Goal: Task Accomplishment & Management: Manage account settings

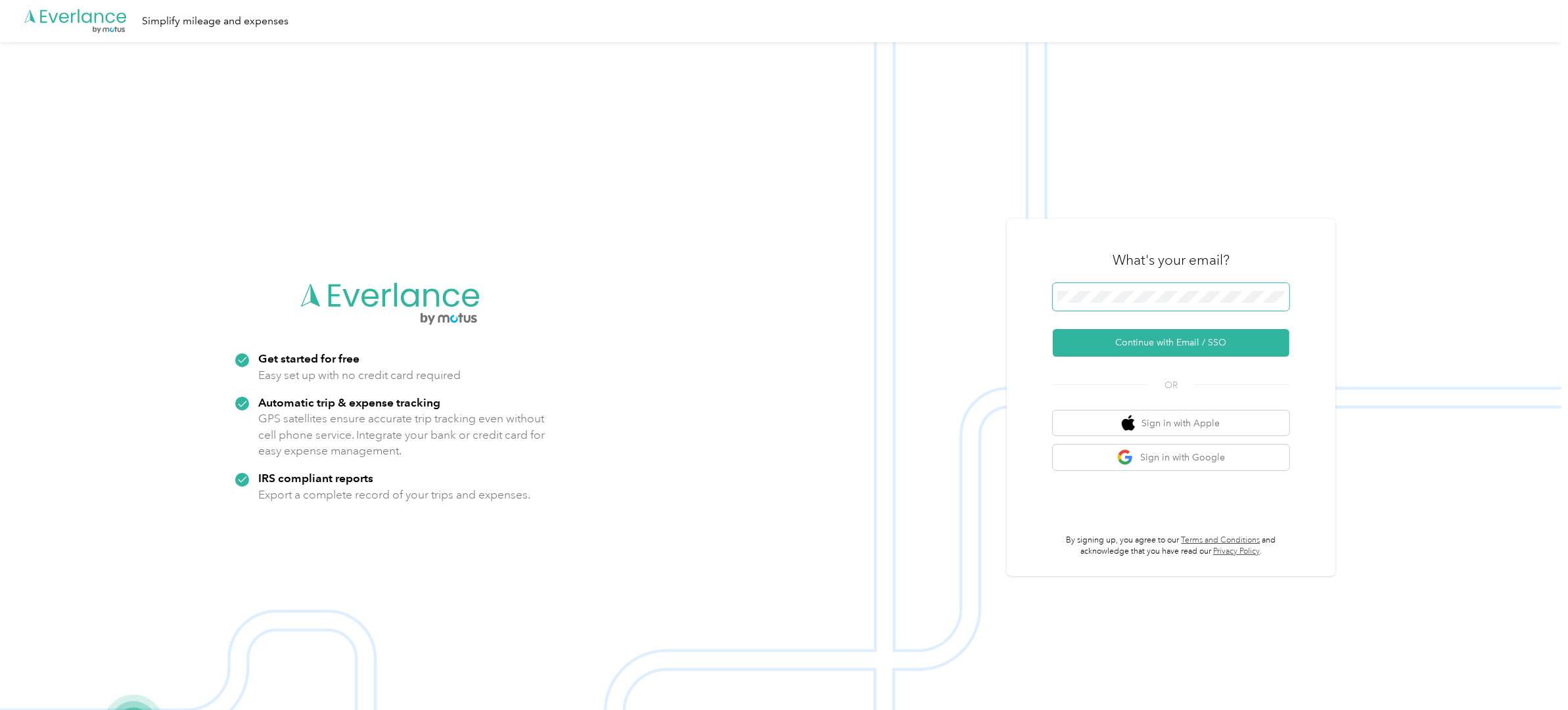
click at [1053, 329] on button "Continue with Email / SSO" at bounding box center [1171, 343] width 237 height 28
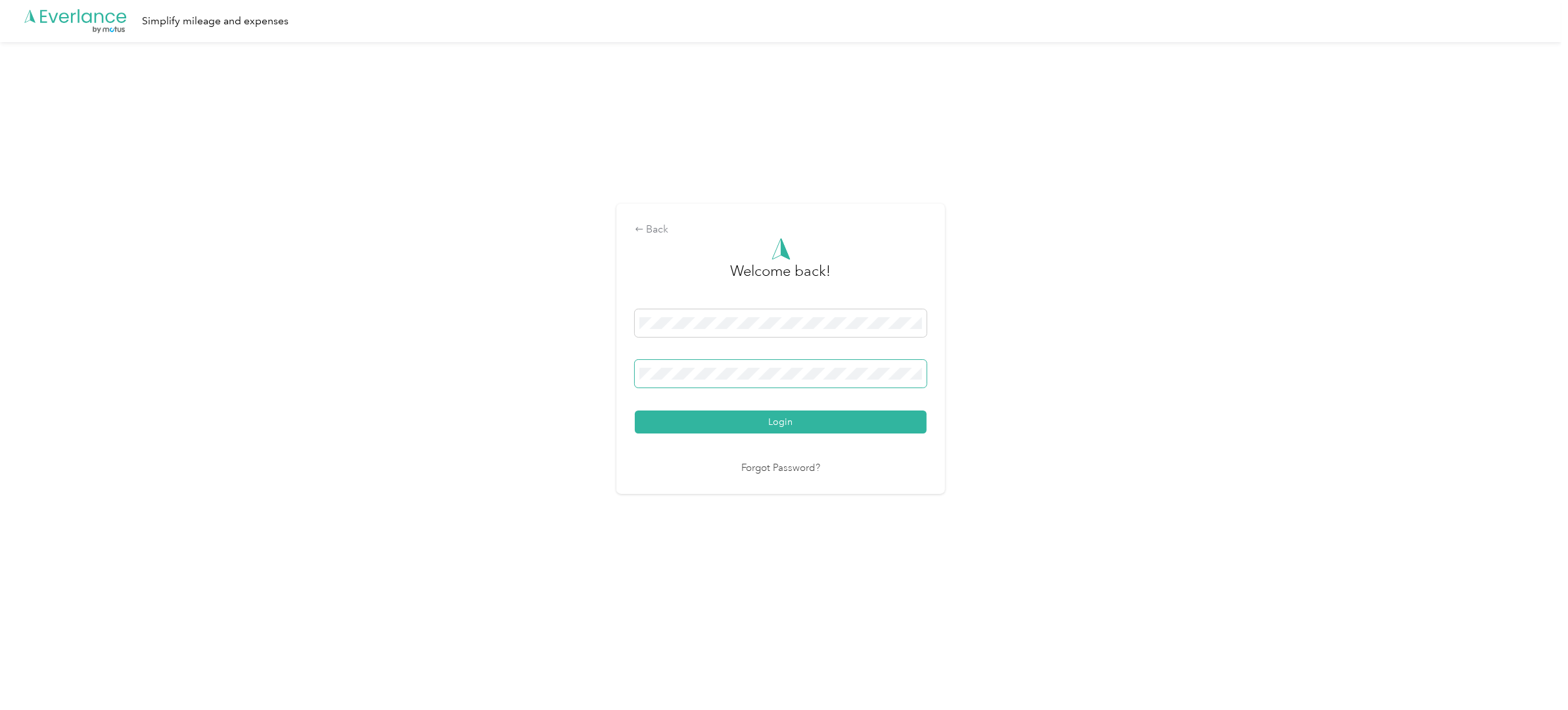
click at [635, 411] on button "Login" at bounding box center [781, 423] width 292 height 23
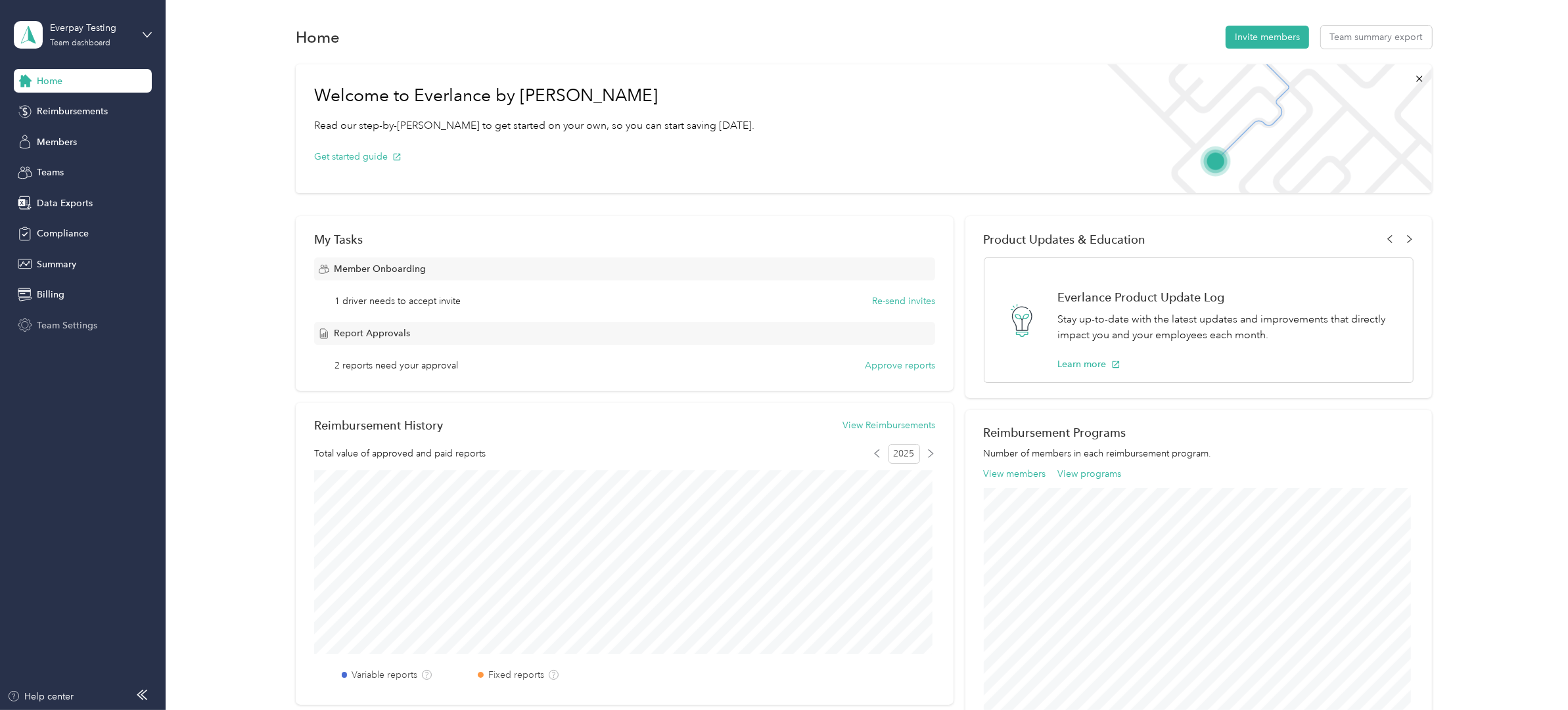
click at [81, 325] on span "Team Settings" at bounding box center [67, 325] width 60 height 14
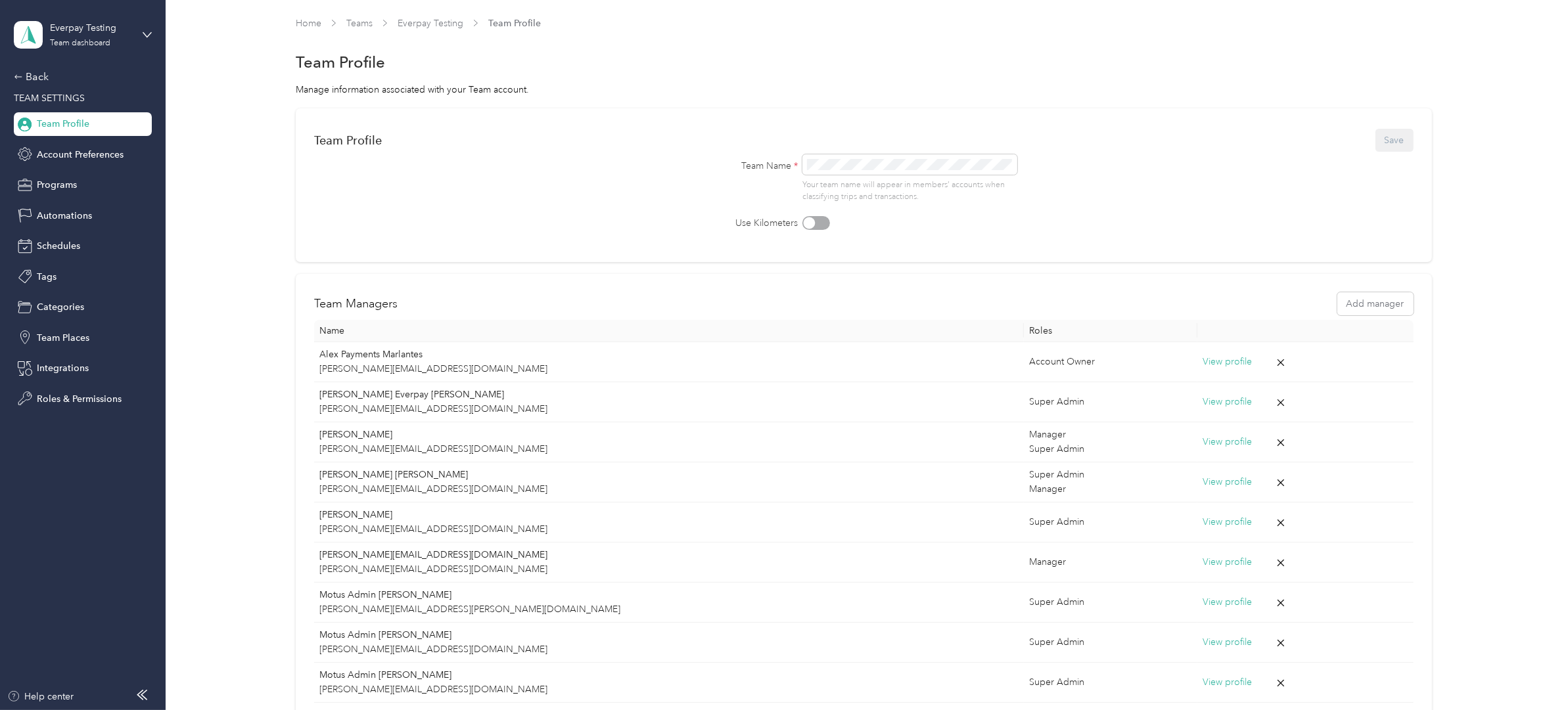
click at [45, 59] on div "Everpay Testing Team dashboard Back TEAM SETTINGS Team Profile Account Preferen…" at bounding box center [83, 205] width 138 height 411
click at [33, 87] on div "Back TEAM SETTINGS Team Profile Account Preferences Programs Automations Schedu…" at bounding box center [83, 240] width 138 height 342
click at [33, 81] on div "Back" at bounding box center [79, 77] width 131 height 16
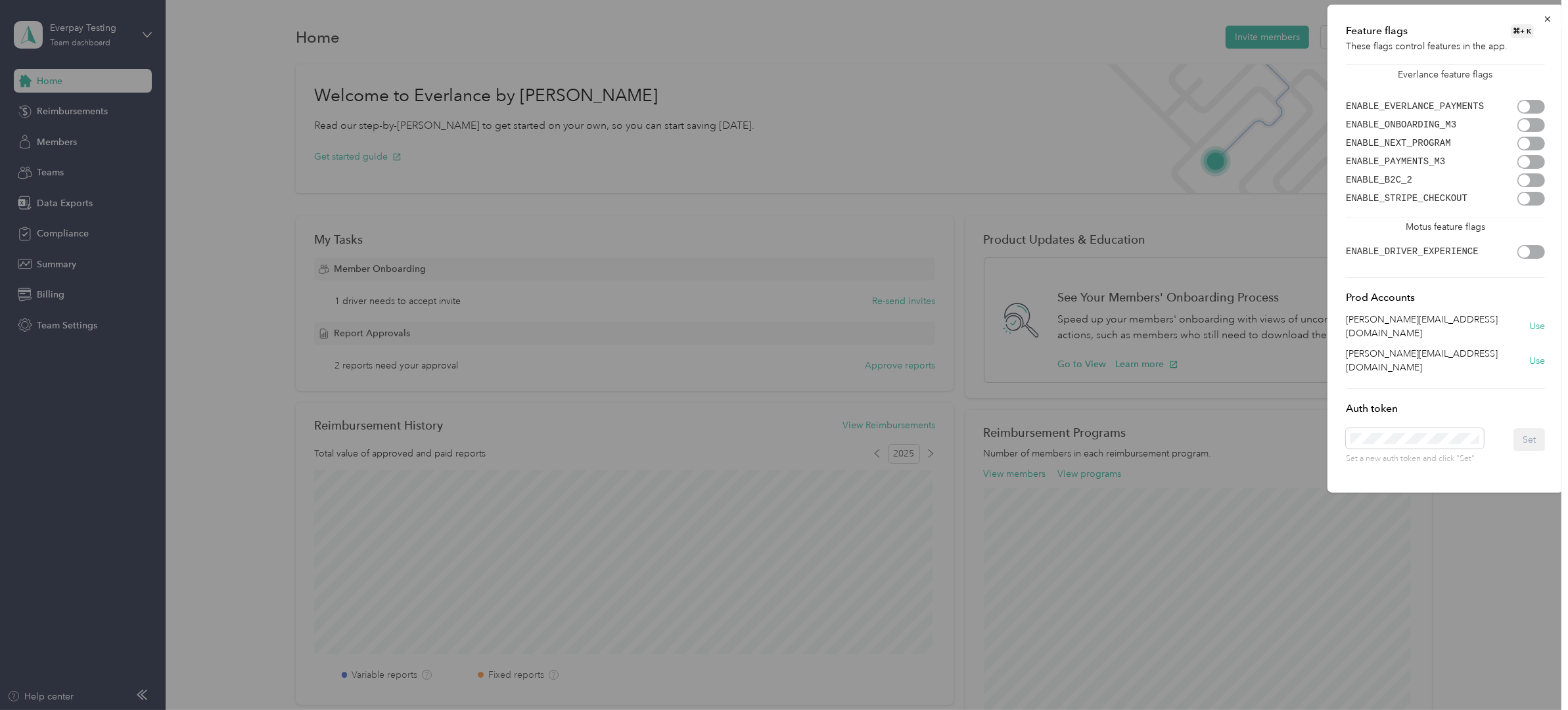
click at [1532, 105] on div at bounding box center [1532, 107] width 28 height 14
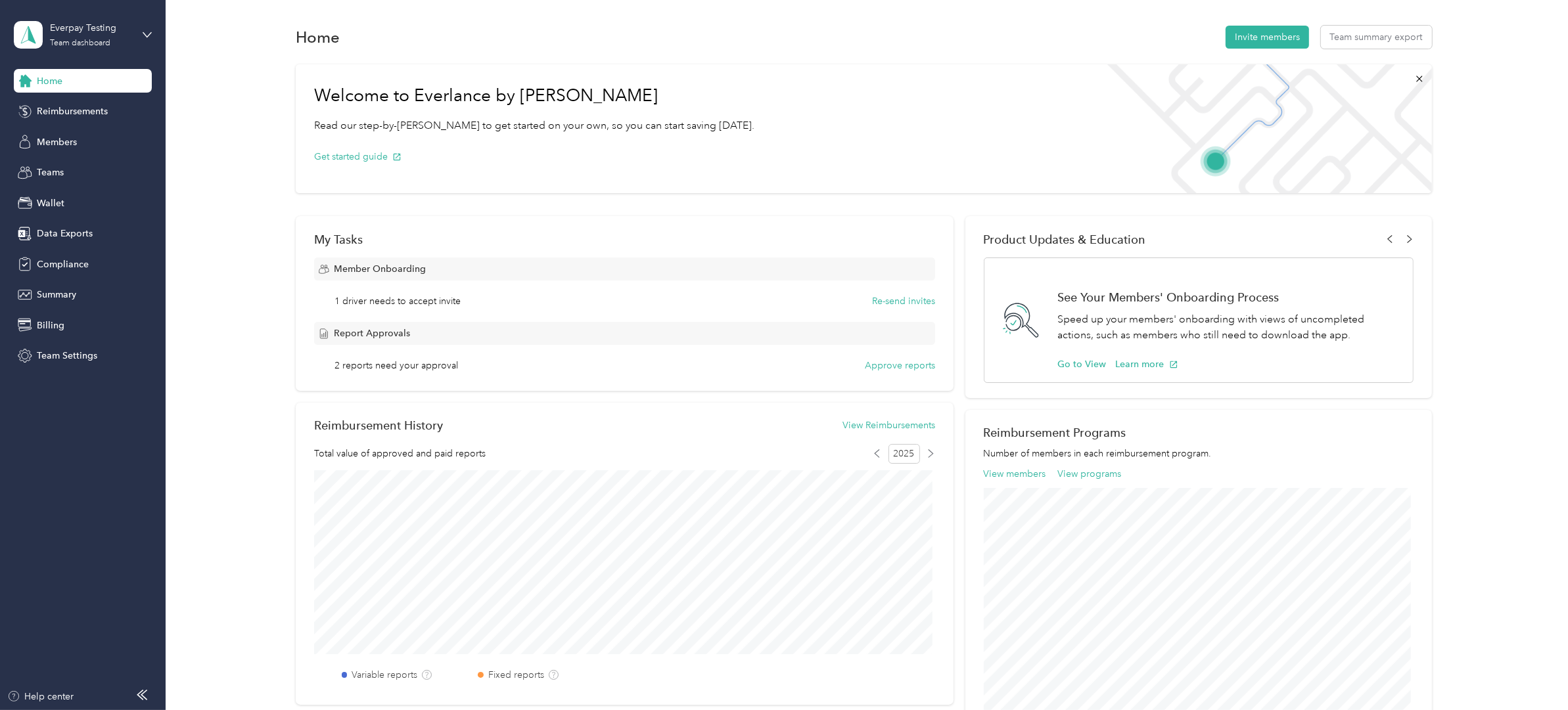
click at [1545, 15] on div "Feature flags ⌘ + K These flags control features in the app. Everlance feature …" at bounding box center [1445, 248] width 236 height 488
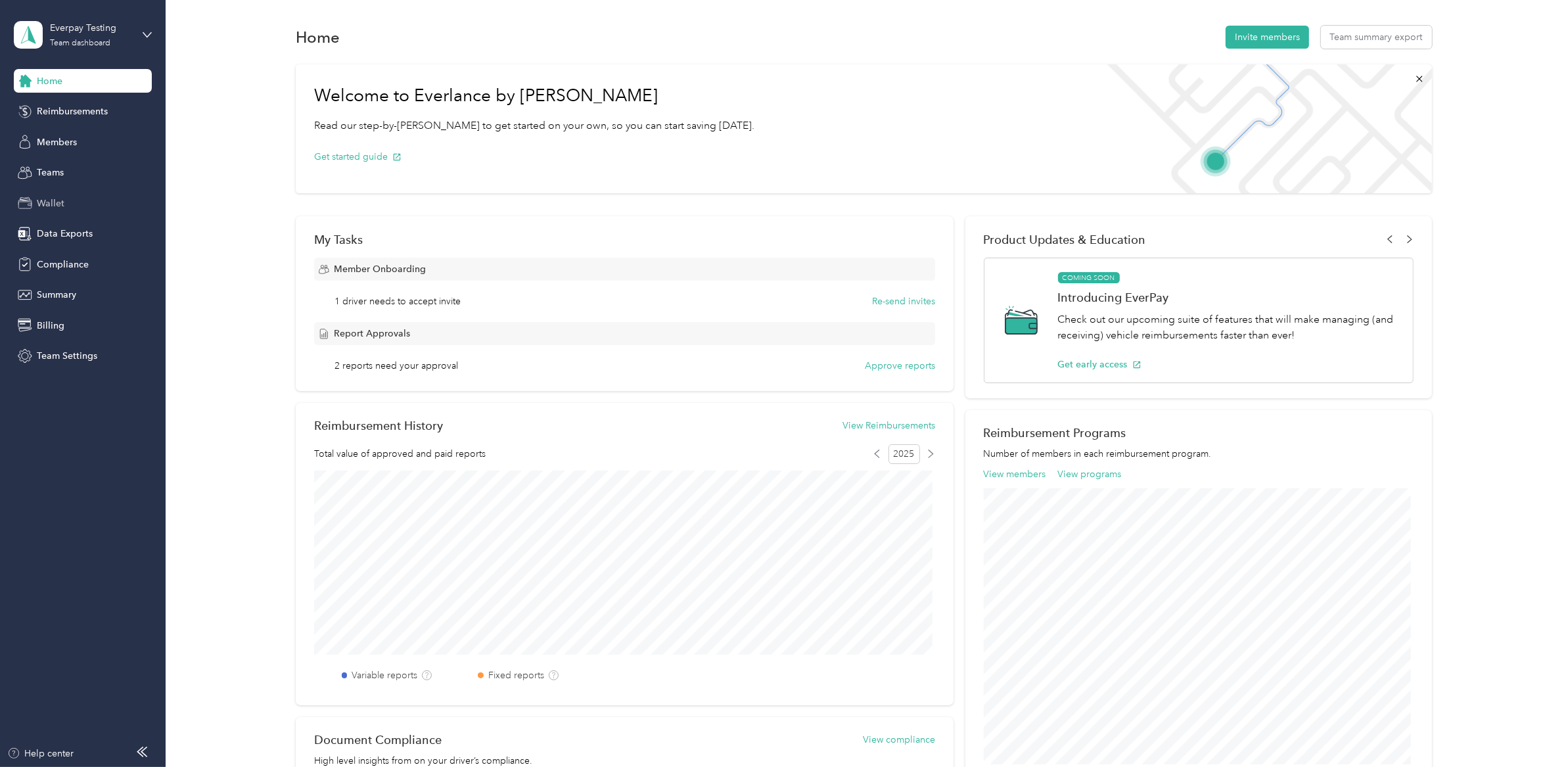
click at [49, 202] on span "Wallet" at bounding box center [51, 203] width 28 height 14
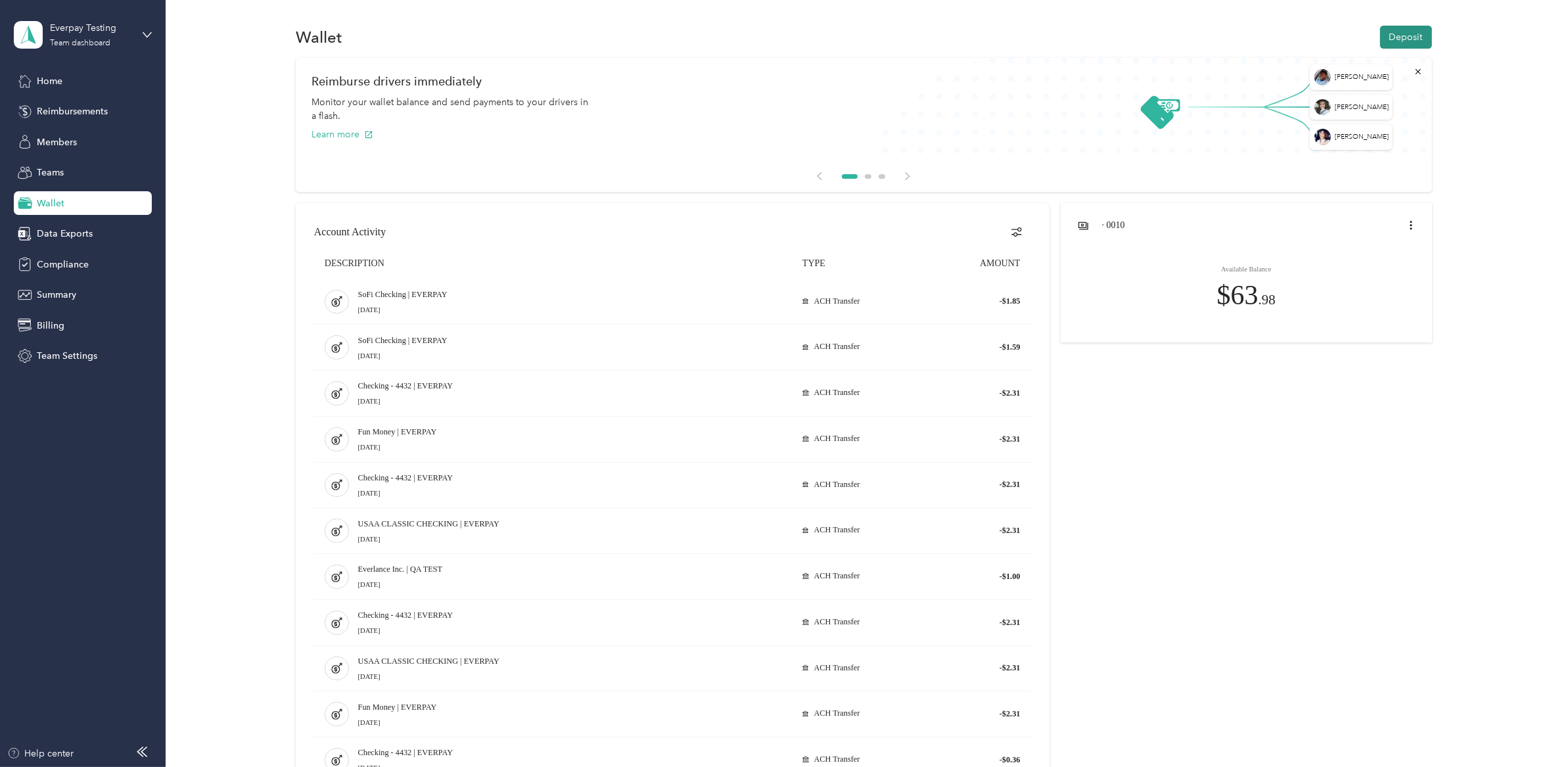
click at [1413, 38] on button "Deposit" at bounding box center [1405, 37] width 52 height 23
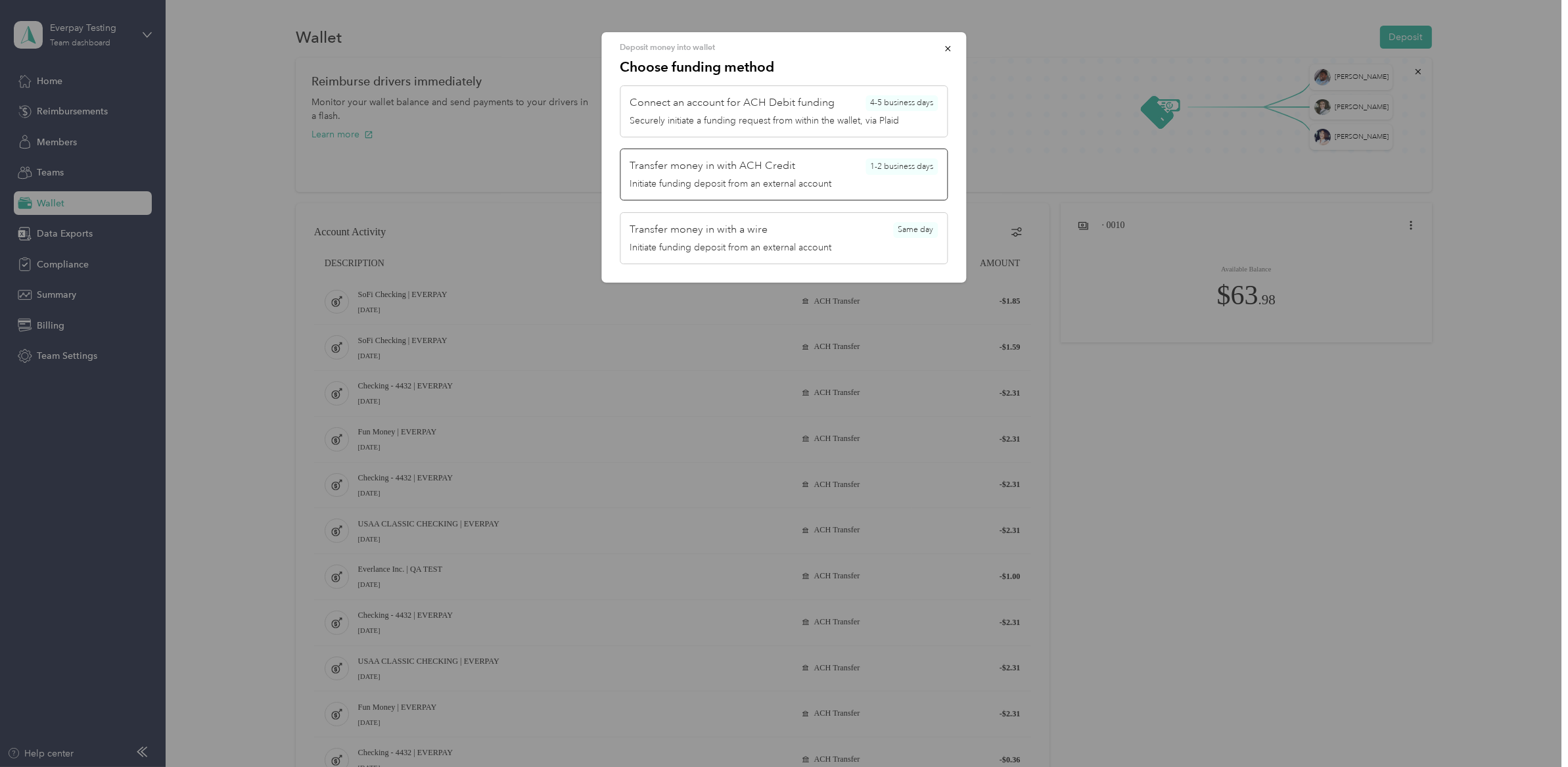
click at [795, 169] on div "Transfer money in with ACH Credit 1-2 business days" at bounding box center [784, 166] width 308 height 17
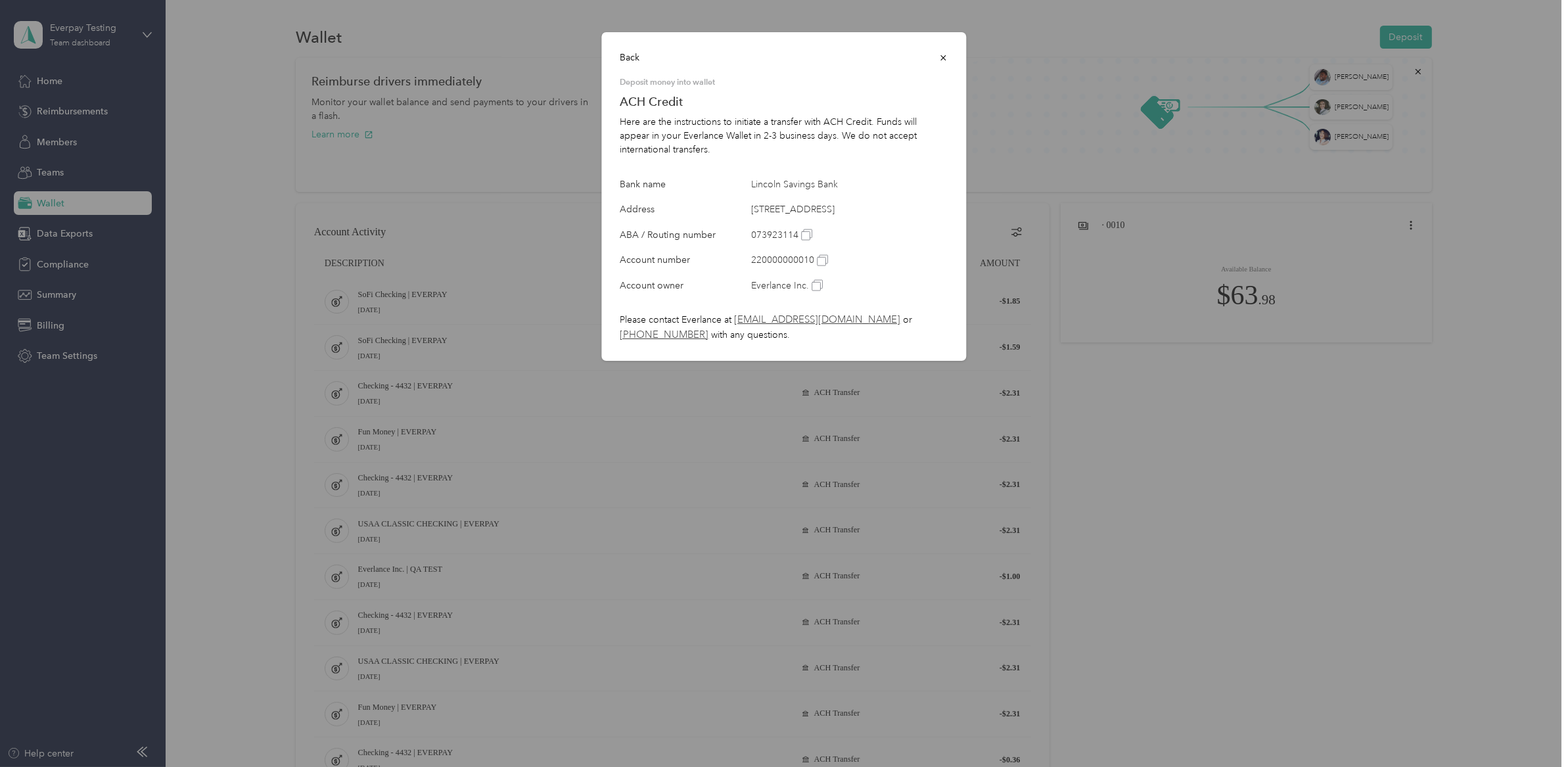
click at [944, 58] on icon "button" at bounding box center [943, 57] width 9 height 9
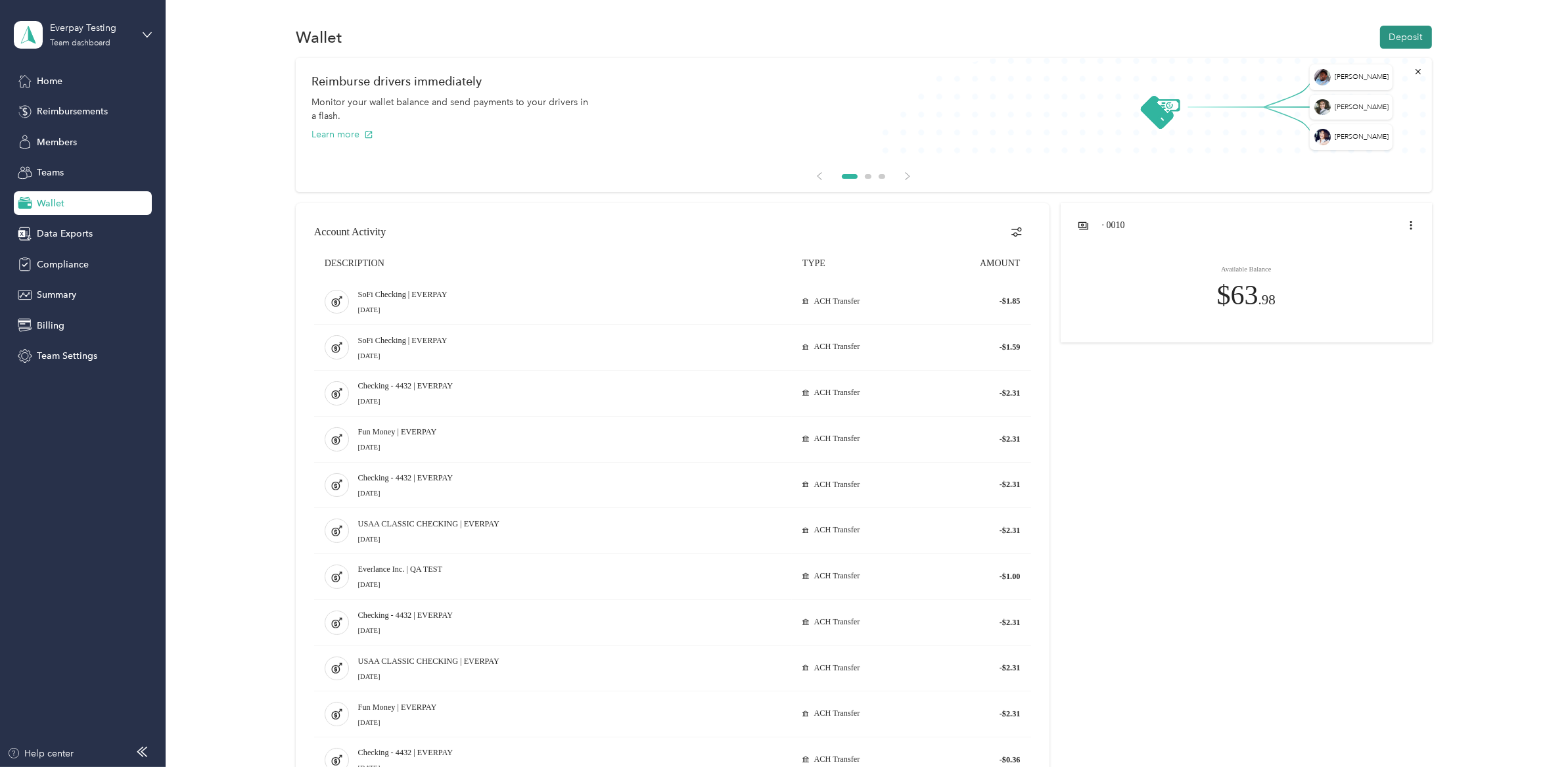
click at [1408, 36] on button "Deposit" at bounding box center [1405, 37] width 52 height 23
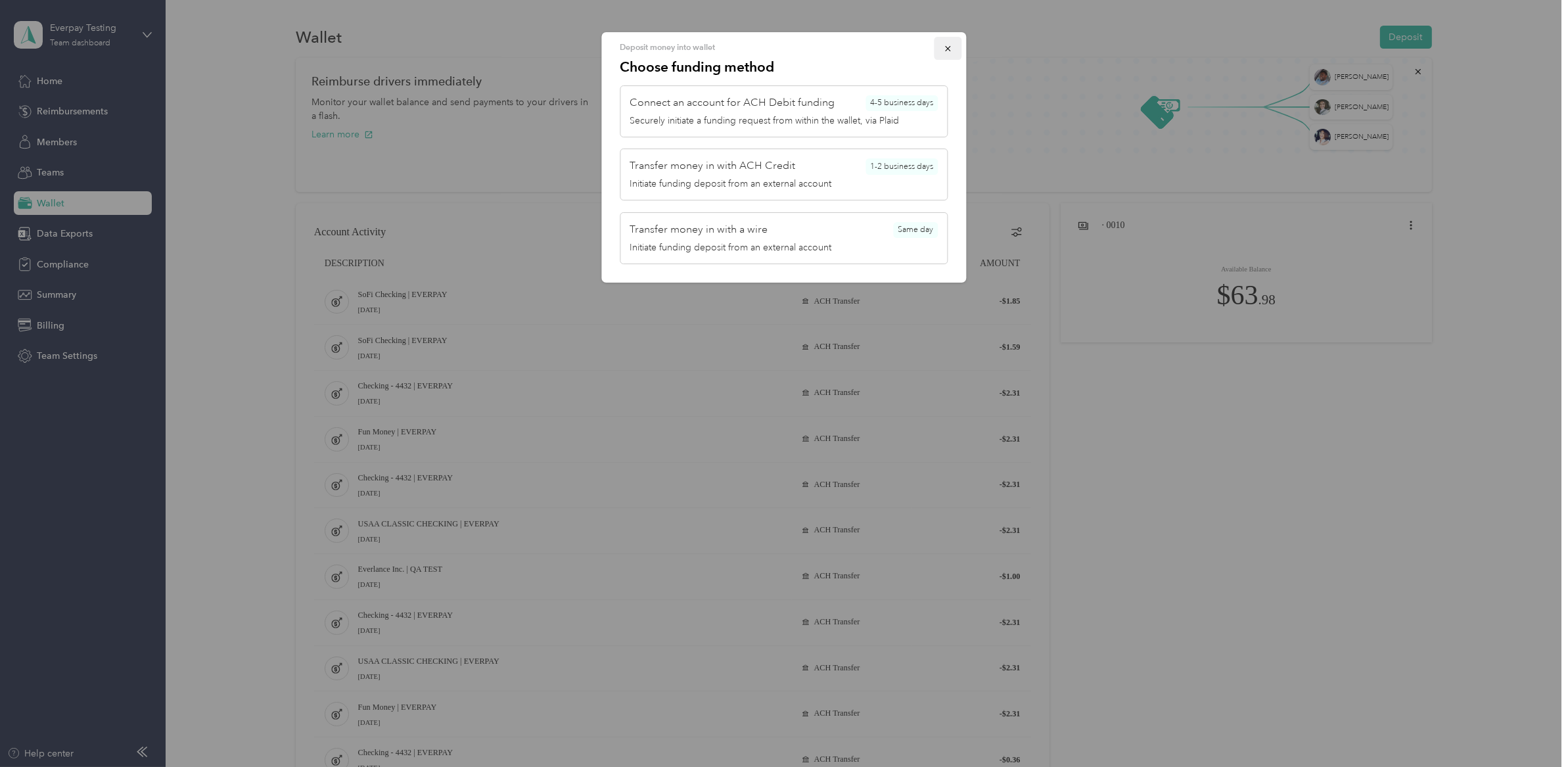
click at [944, 46] on icon "button" at bounding box center [948, 49] width 9 height 9
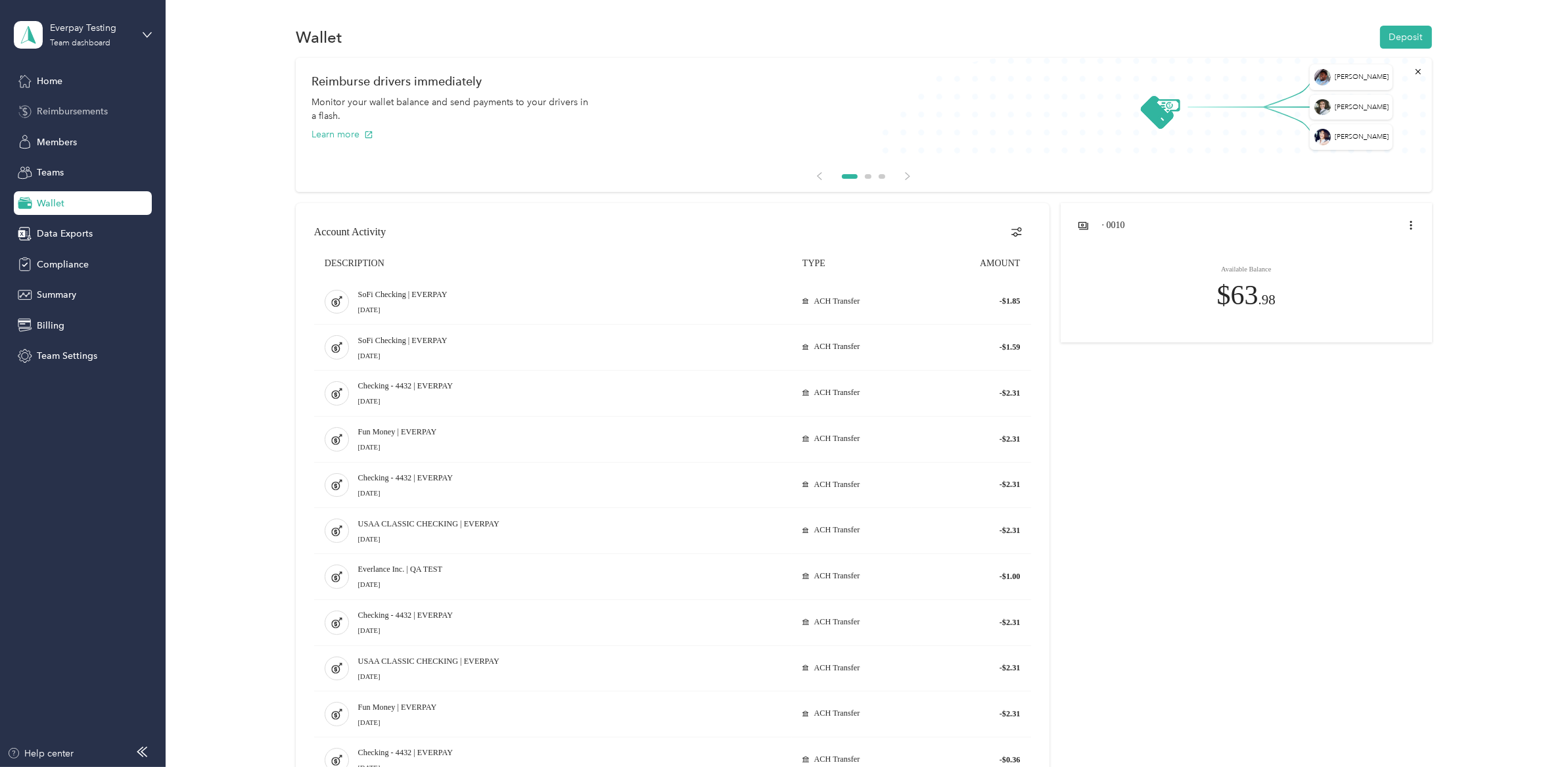
click at [83, 114] on span "Reimbursements" at bounding box center [73, 111] width 71 height 14
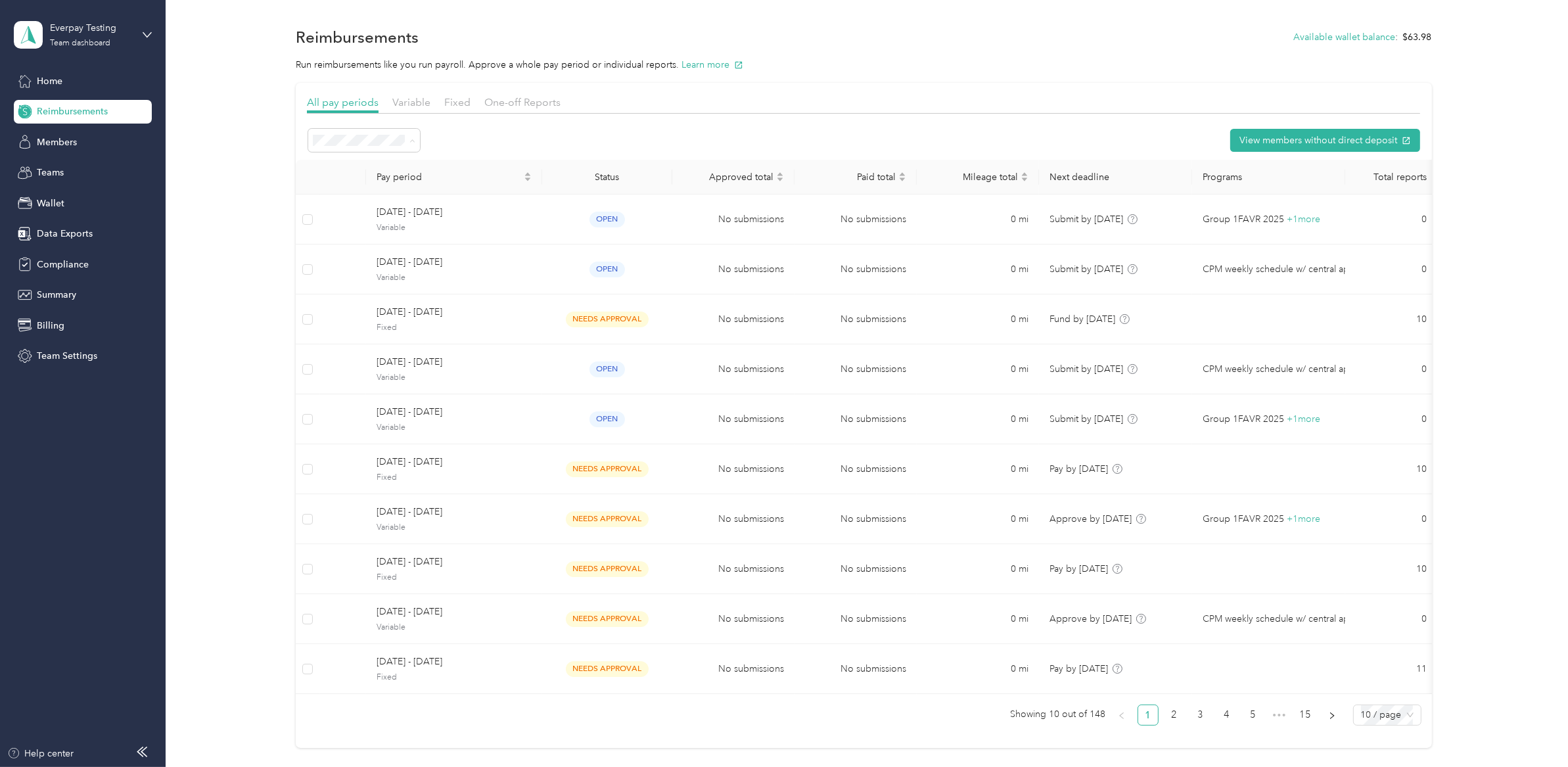
click at [373, 275] on span "Needs payment" at bounding box center [350, 280] width 66 height 11
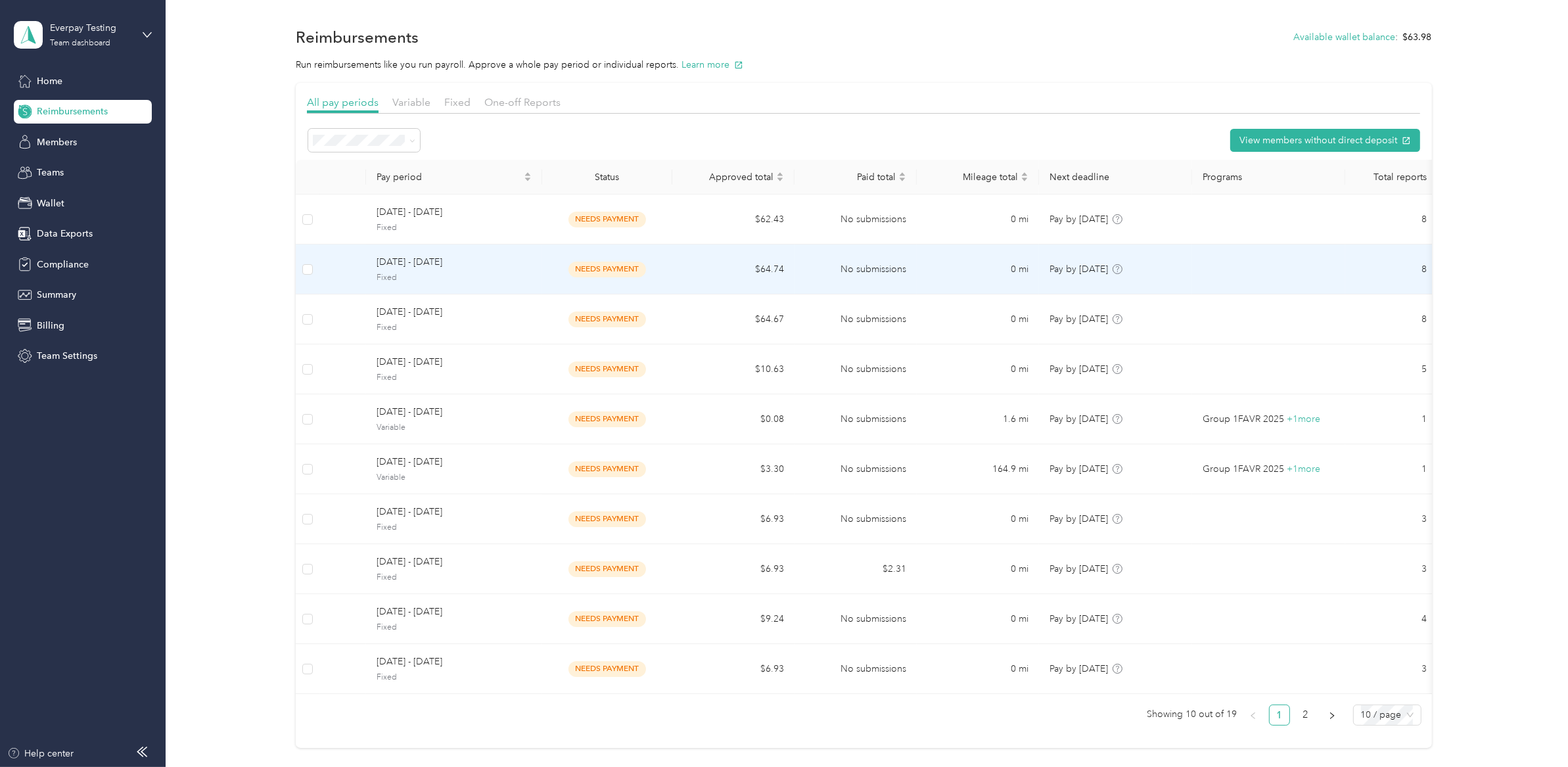
click at [686, 267] on td "$64.74" at bounding box center [734, 269] width 122 height 50
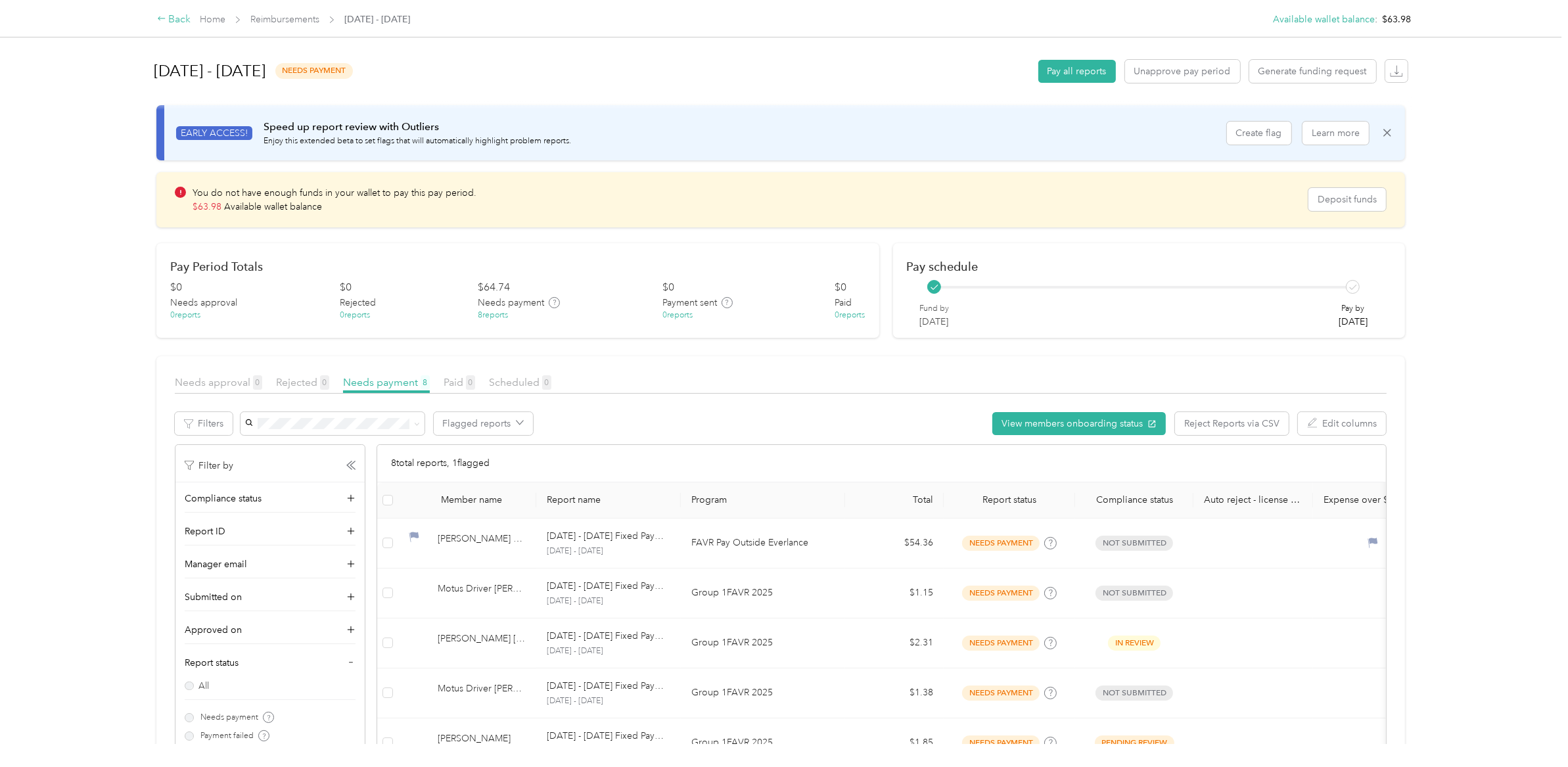
click at [183, 17] on div "Back" at bounding box center [174, 20] width 34 height 16
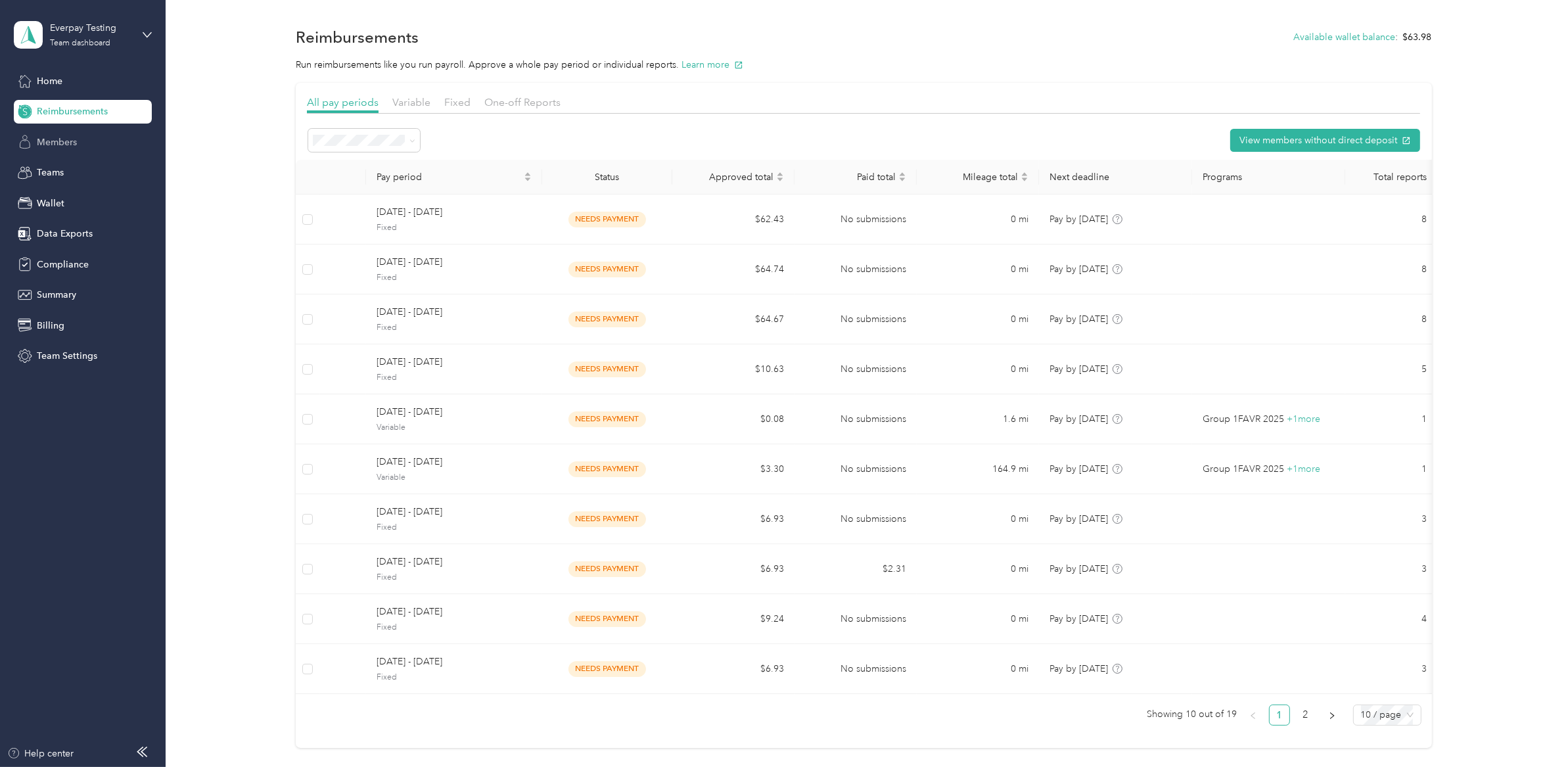
click at [70, 142] on span "Members" at bounding box center [57, 142] width 40 height 14
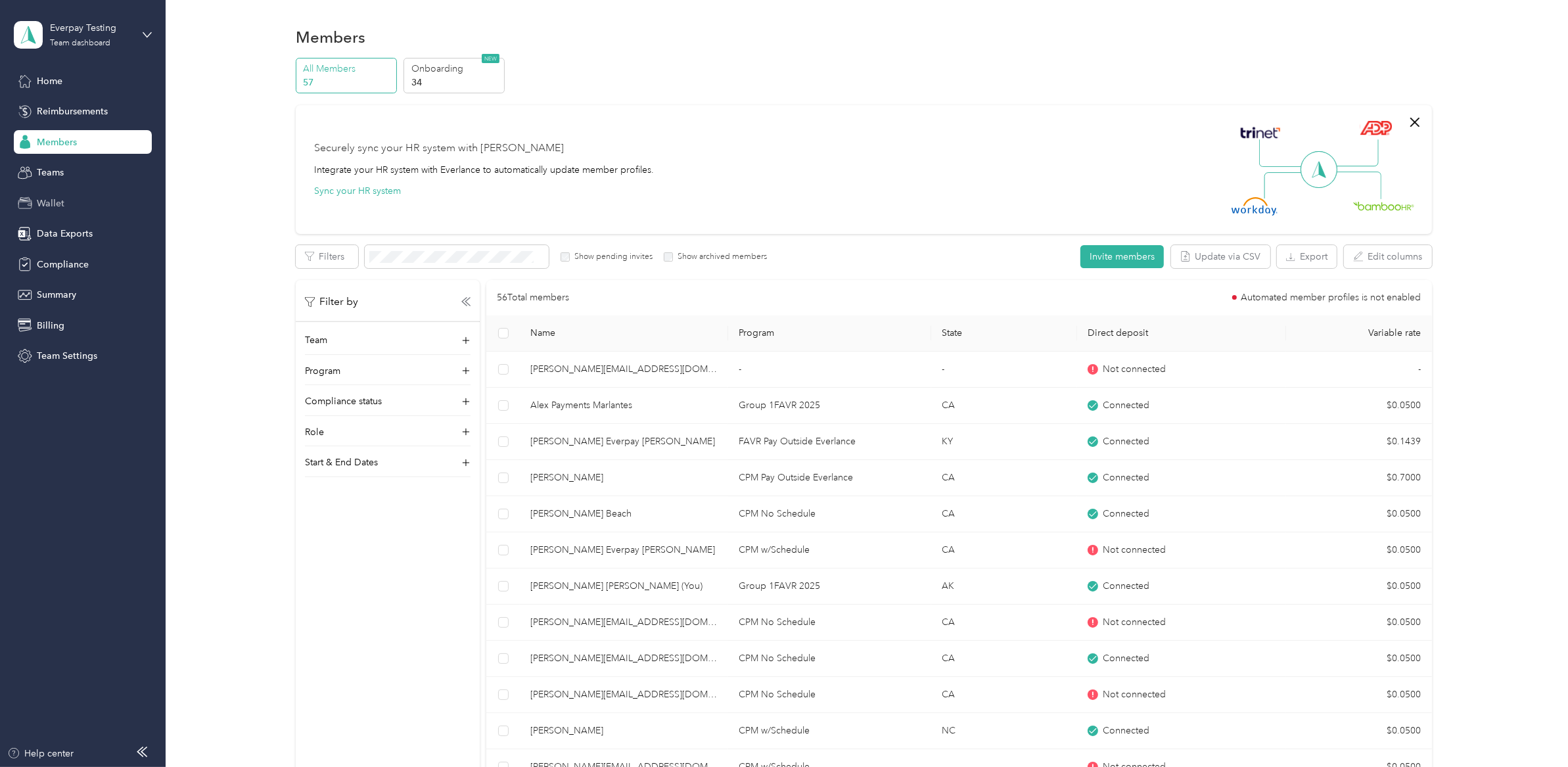
click at [58, 198] on span "Wallet" at bounding box center [51, 203] width 28 height 14
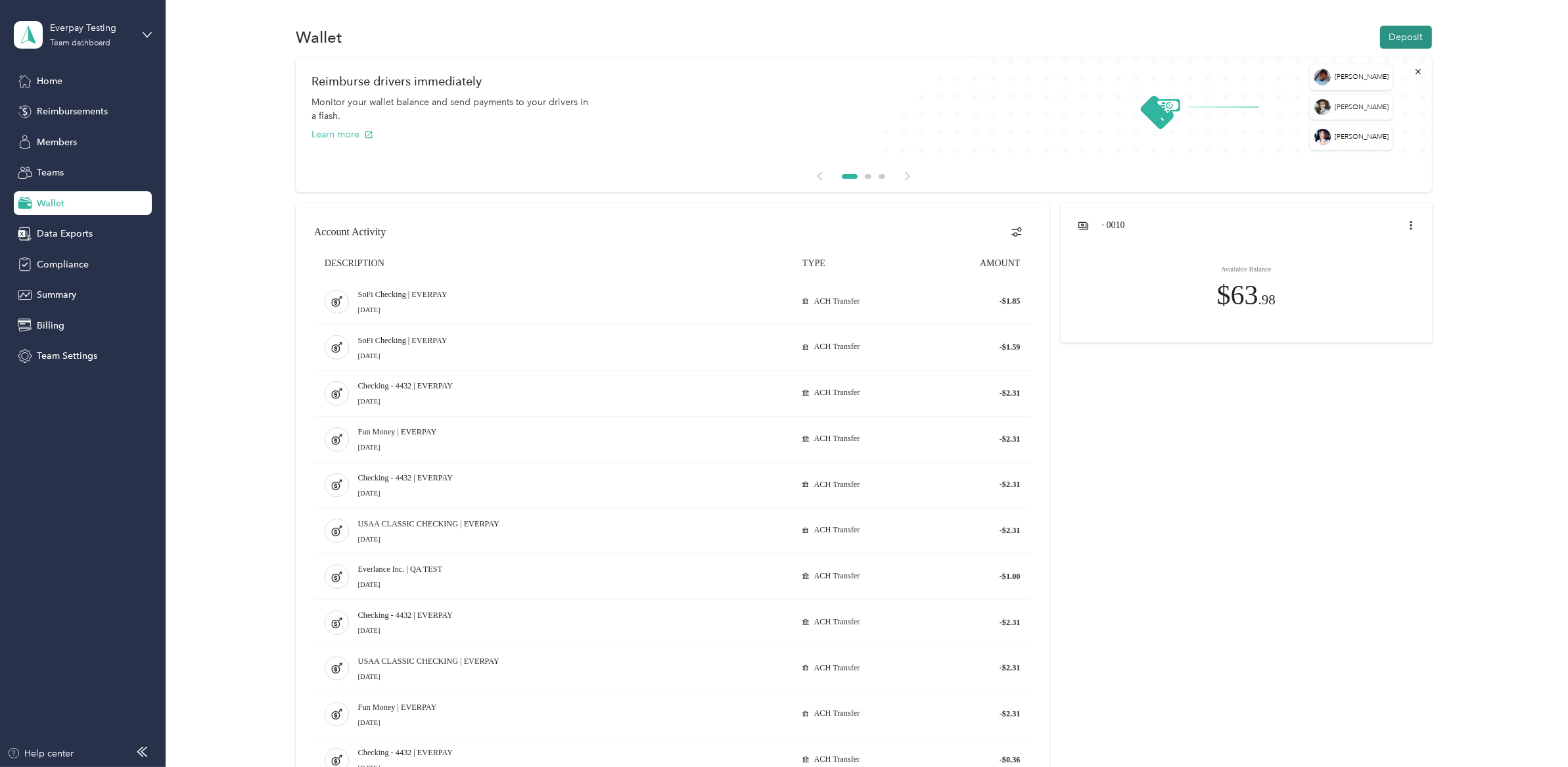
click at [1405, 39] on button "Deposit" at bounding box center [1405, 37] width 52 height 23
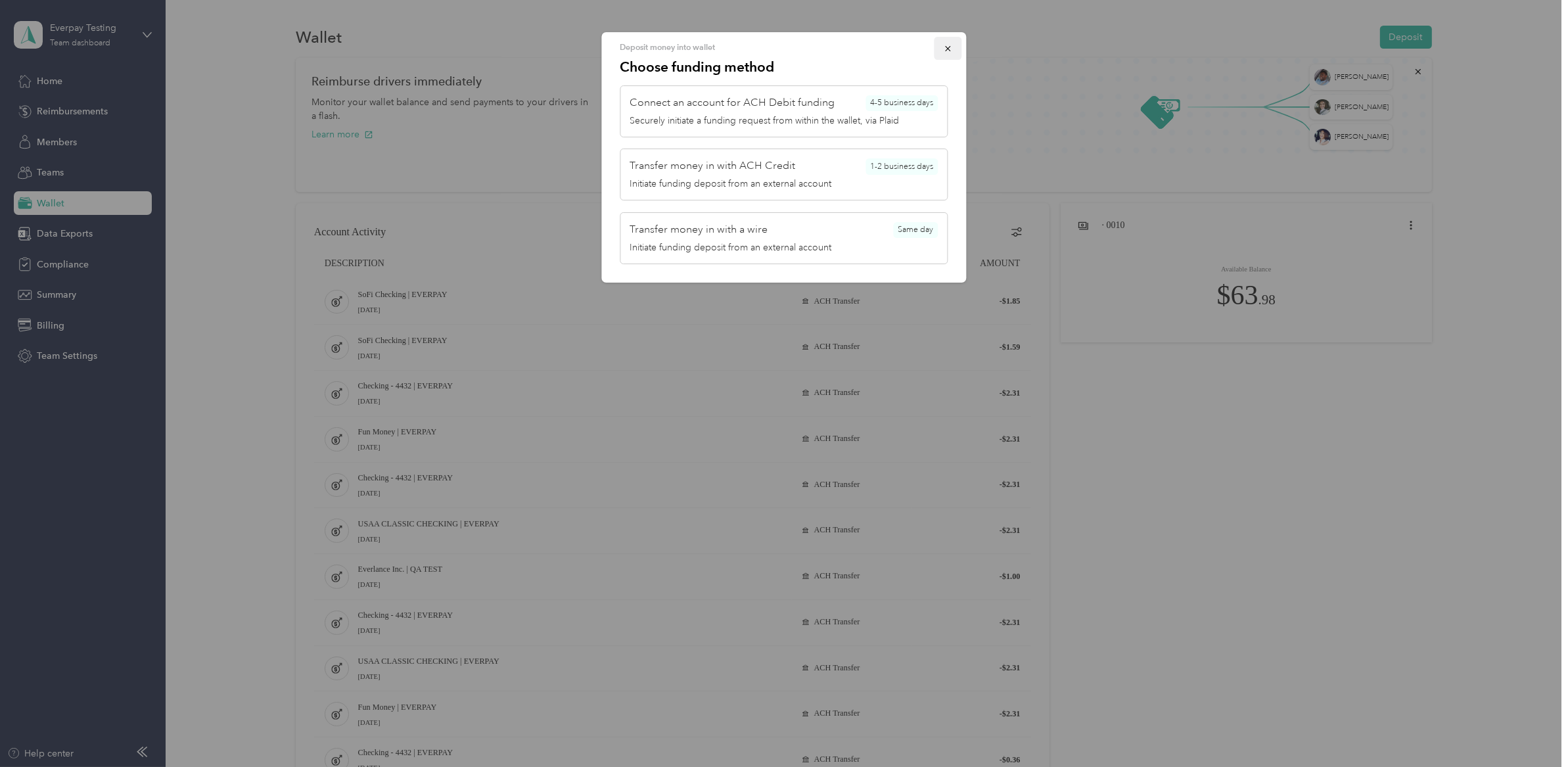
click at [948, 52] on icon "button" at bounding box center [948, 49] width 9 height 9
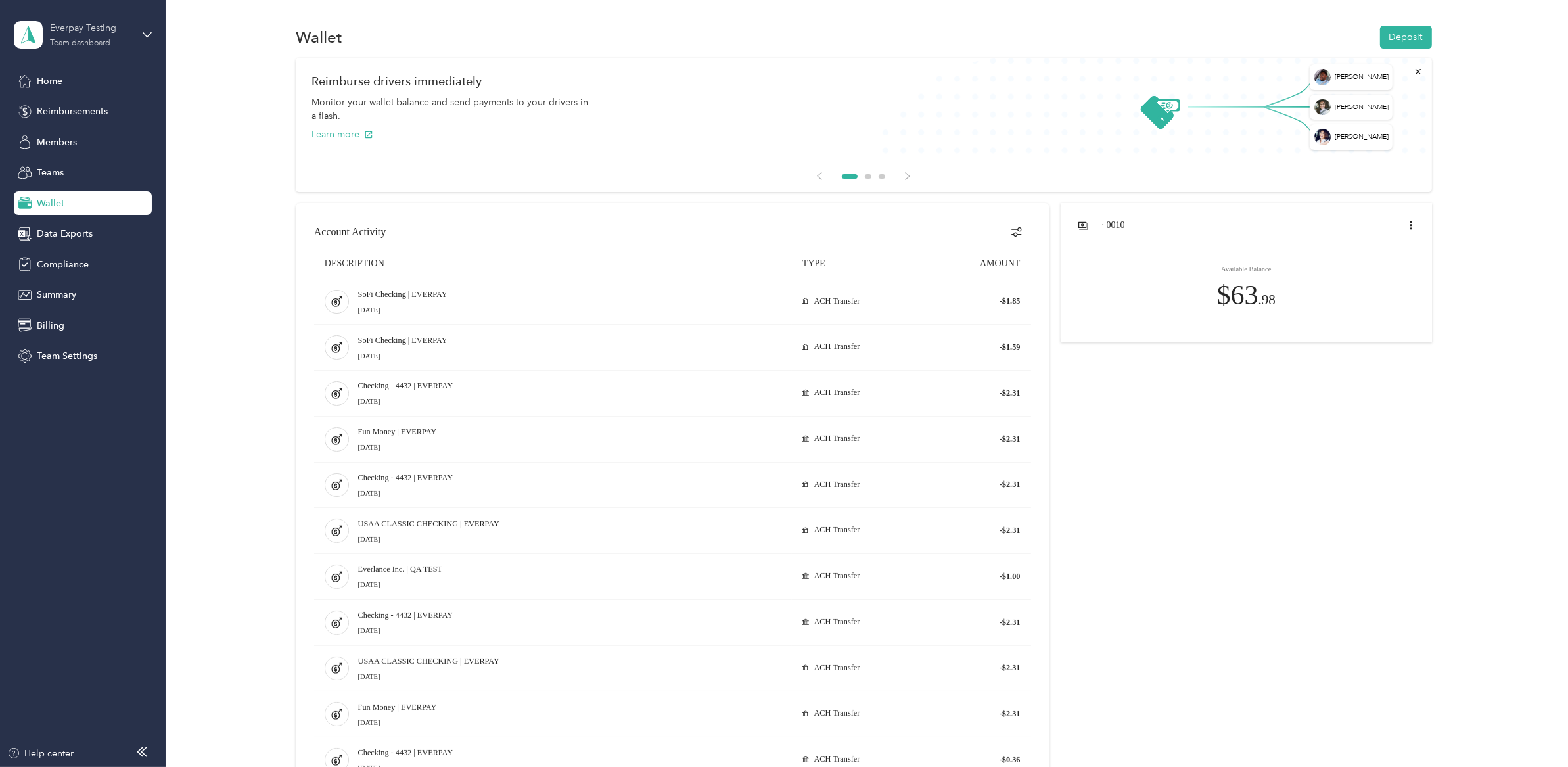
click at [98, 31] on div "Everpay Testing" at bounding box center [91, 28] width 82 height 14
click at [108, 137] on div "Personal dashboard" at bounding box center [190, 138] width 333 height 23
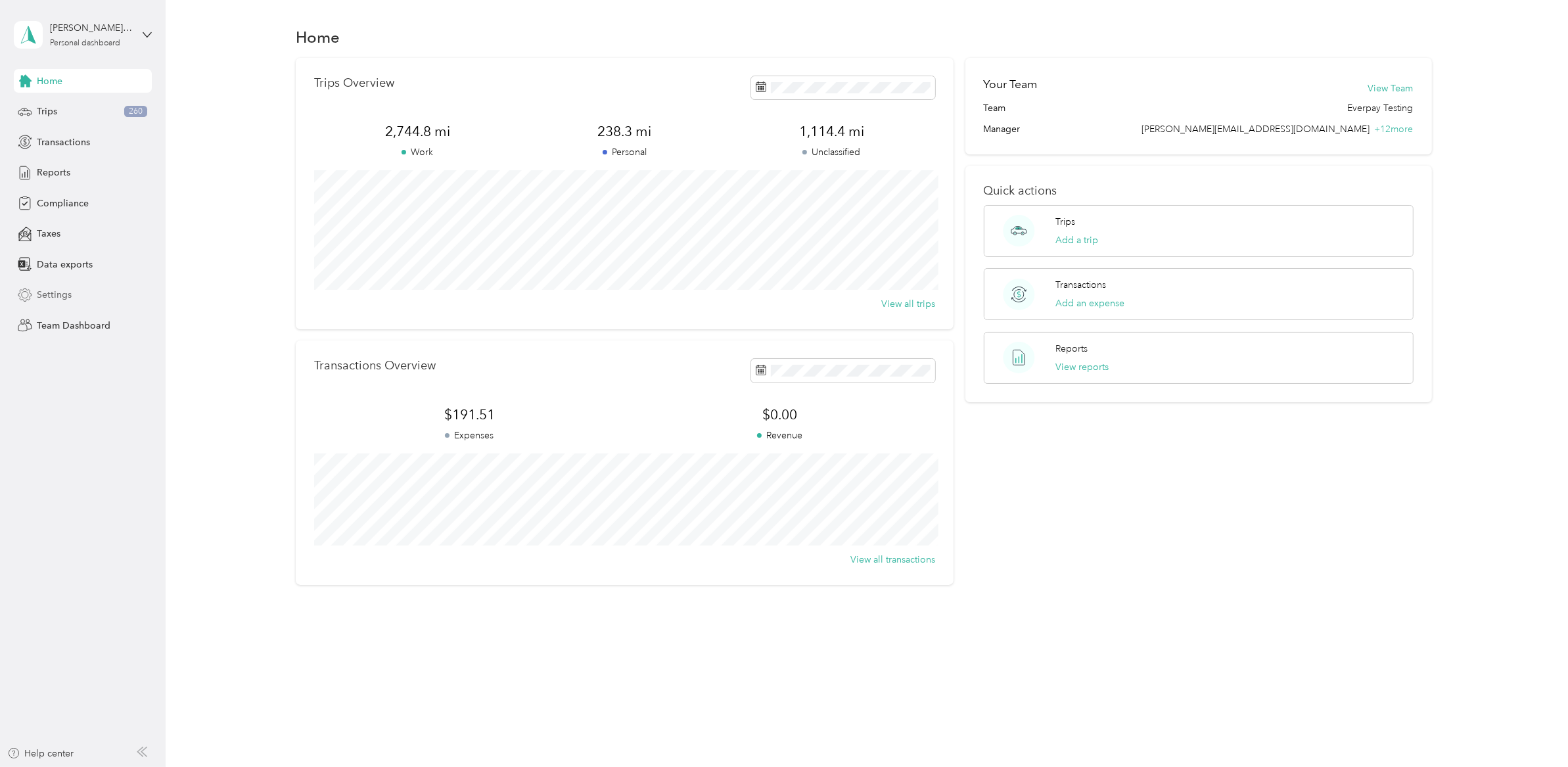
click at [77, 289] on div "Settings" at bounding box center [83, 295] width 138 height 24
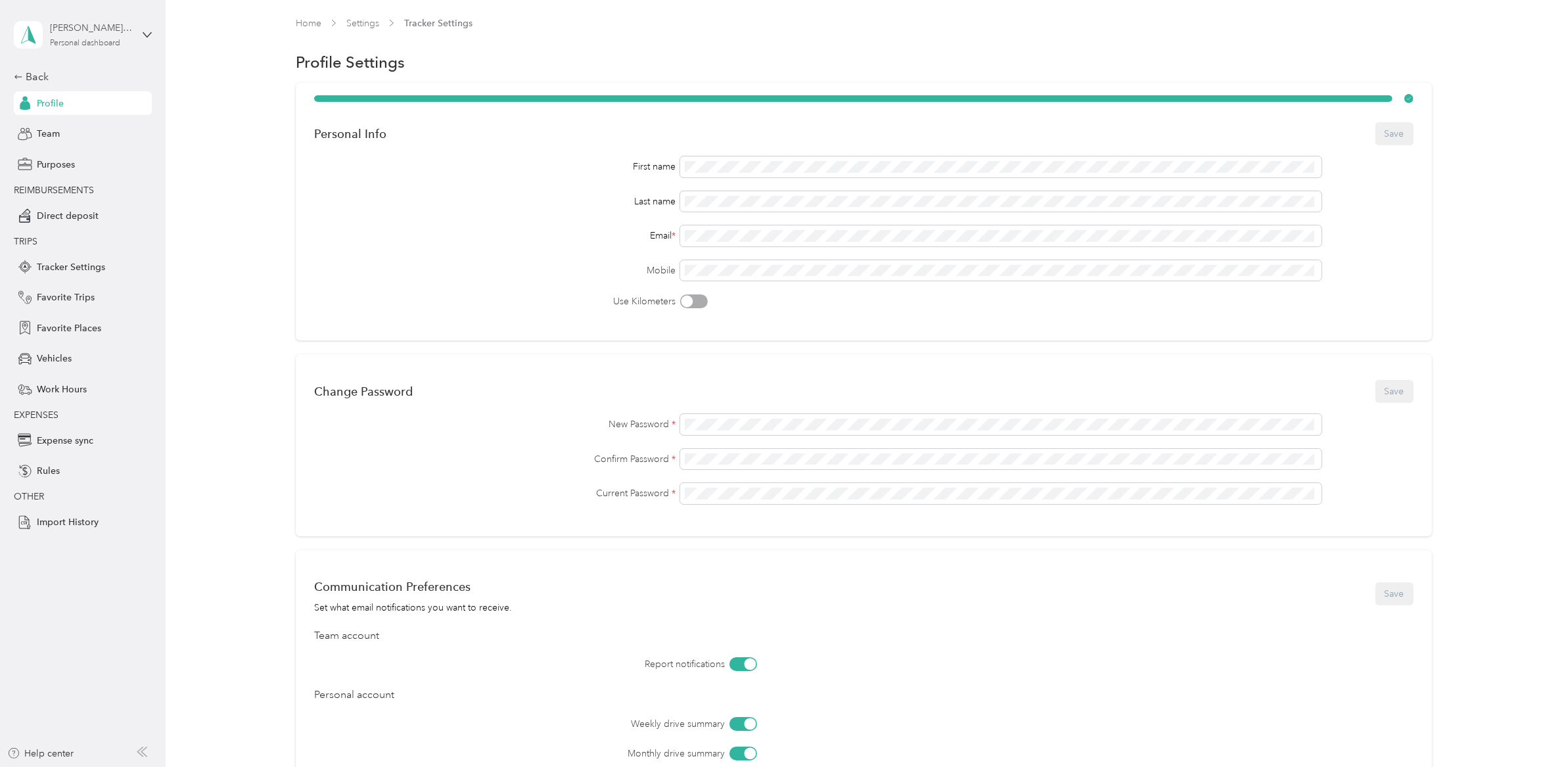
click at [102, 39] on div "Personal dashboard" at bounding box center [85, 43] width 70 height 8
click at [404, 60] on div "Profile Settings" at bounding box center [864, 62] width 1137 height 28
click at [84, 70] on div "Back" at bounding box center [79, 77] width 131 height 16
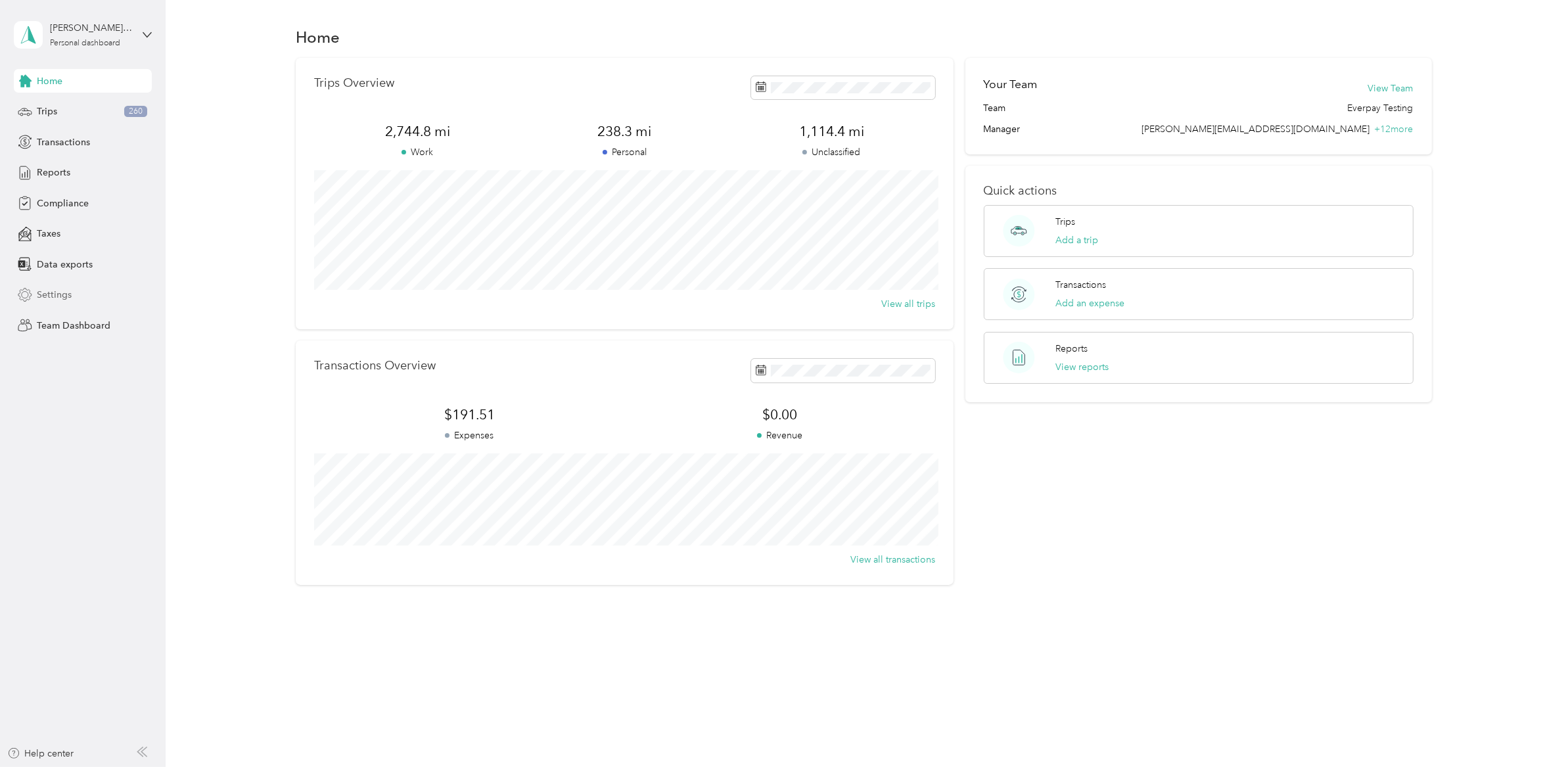
click at [59, 294] on span "Settings" at bounding box center [54, 294] width 35 height 14
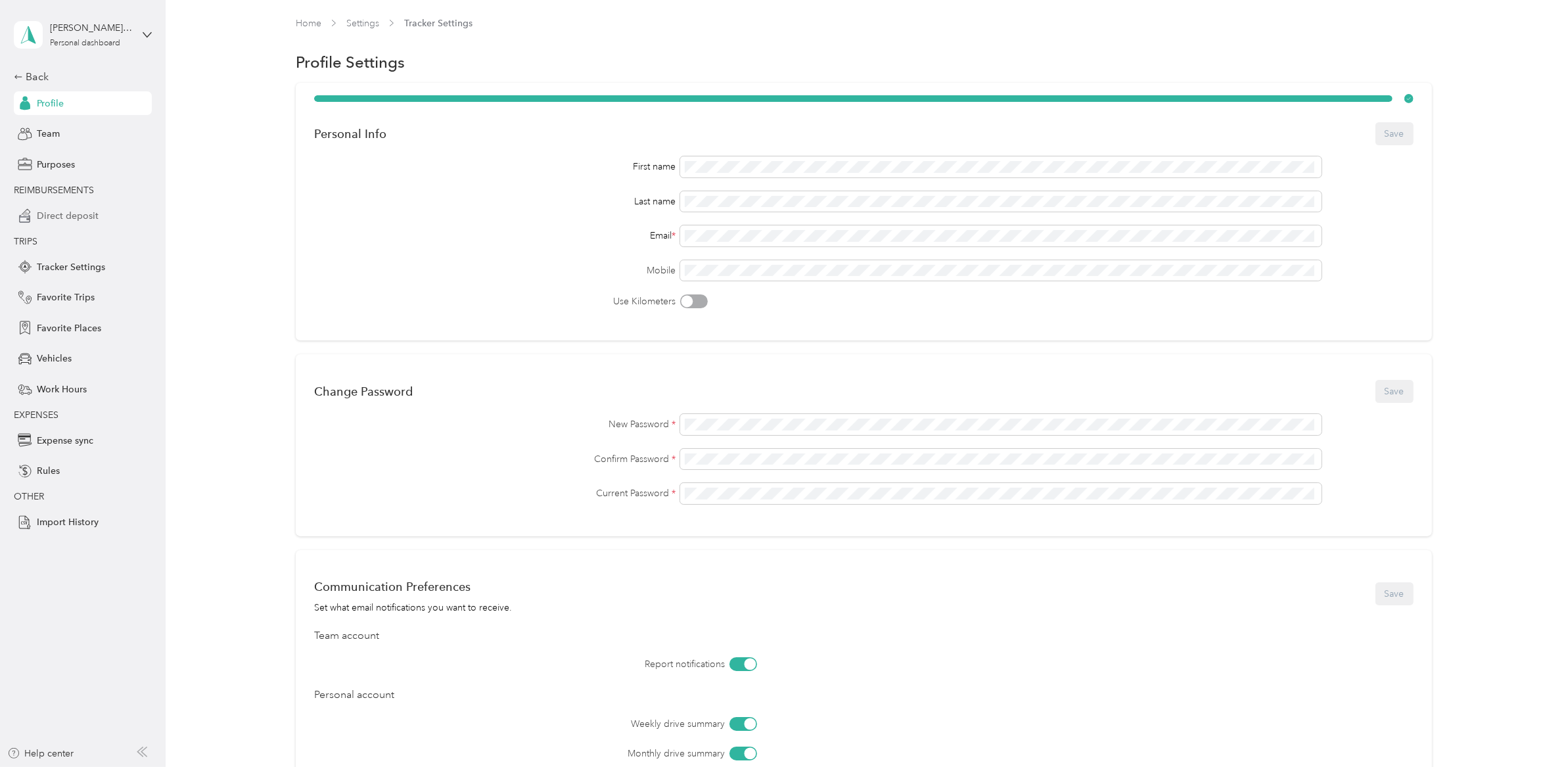
click at [67, 211] on span "Direct deposit" at bounding box center [68, 216] width 62 height 14
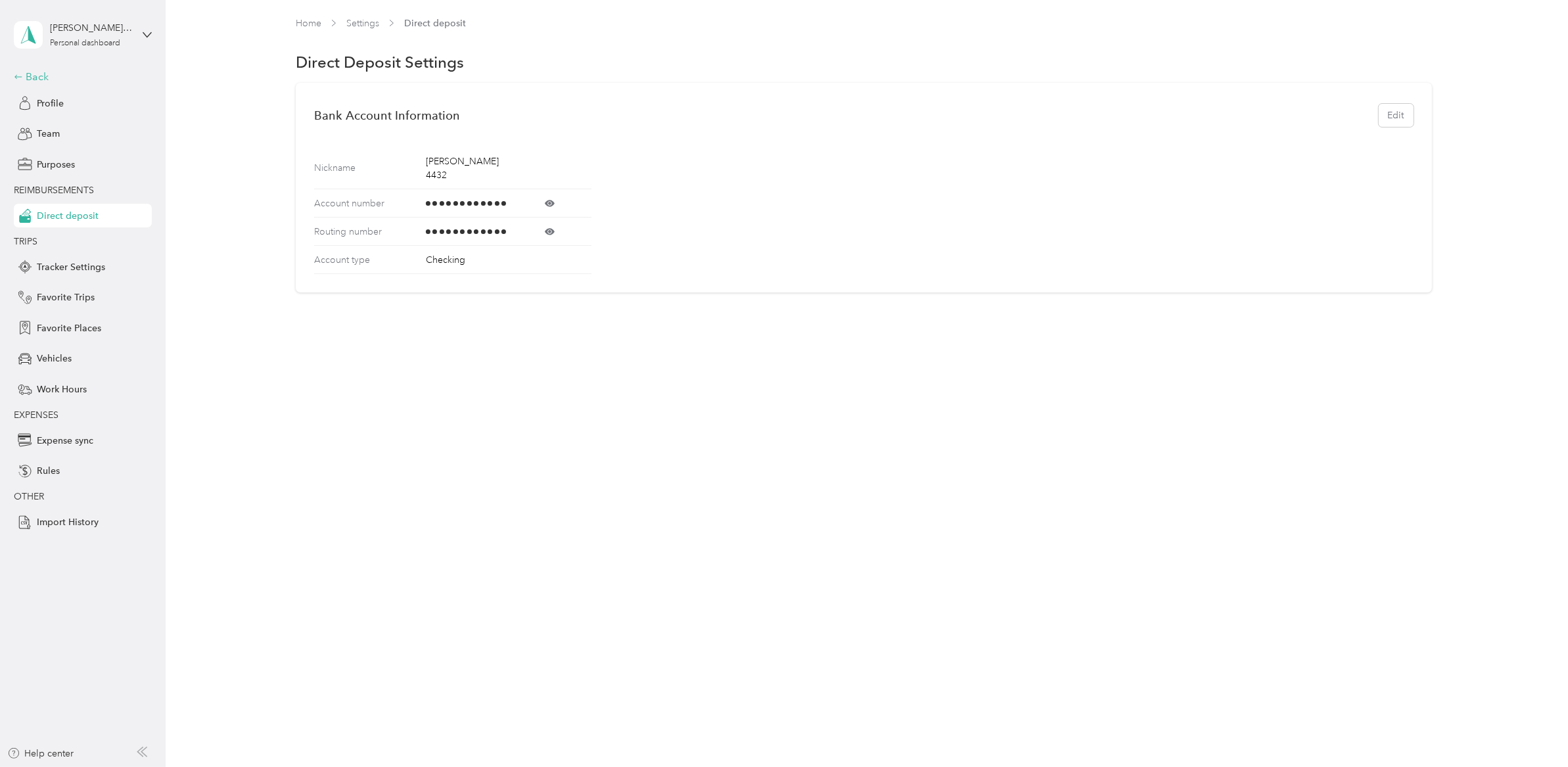
click at [31, 72] on div "Back" at bounding box center [79, 77] width 131 height 16
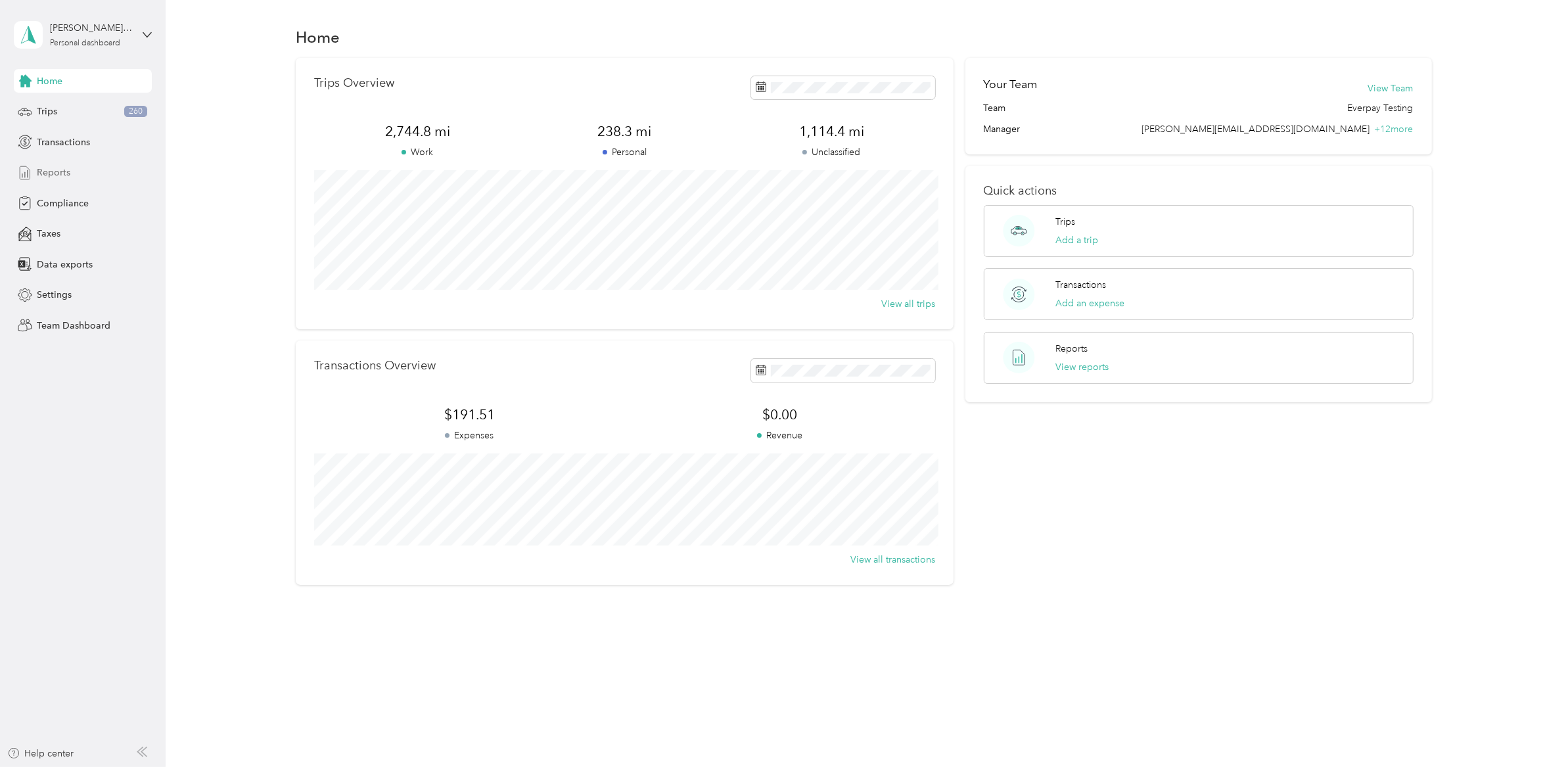
click at [70, 179] on div "Reports" at bounding box center [83, 173] width 138 height 24
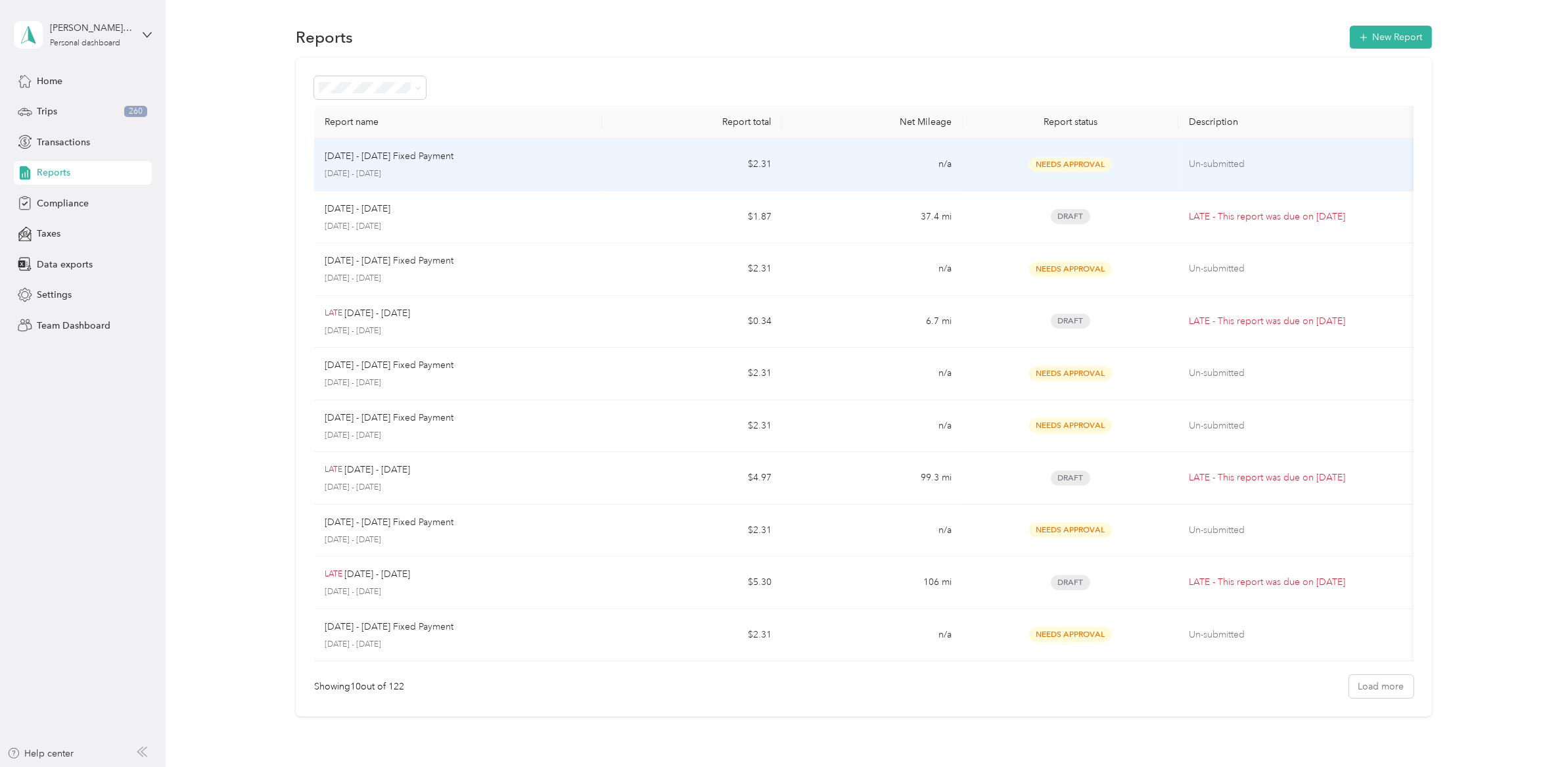
click at [548, 163] on div "[DATE] - [DATE] Fixed Payment" at bounding box center [458, 156] width 267 height 15
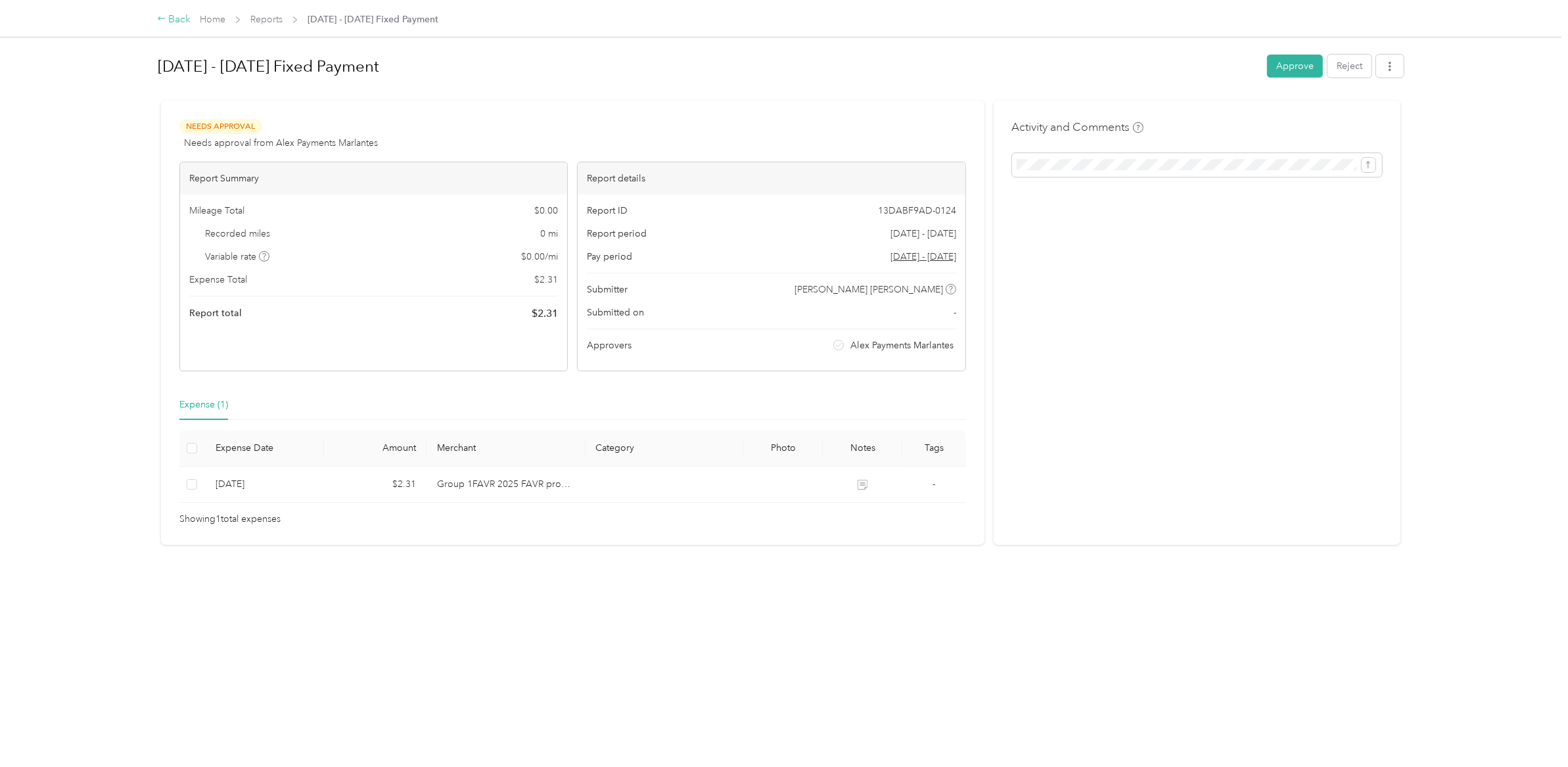
click at [174, 17] on div "Back" at bounding box center [174, 20] width 34 height 16
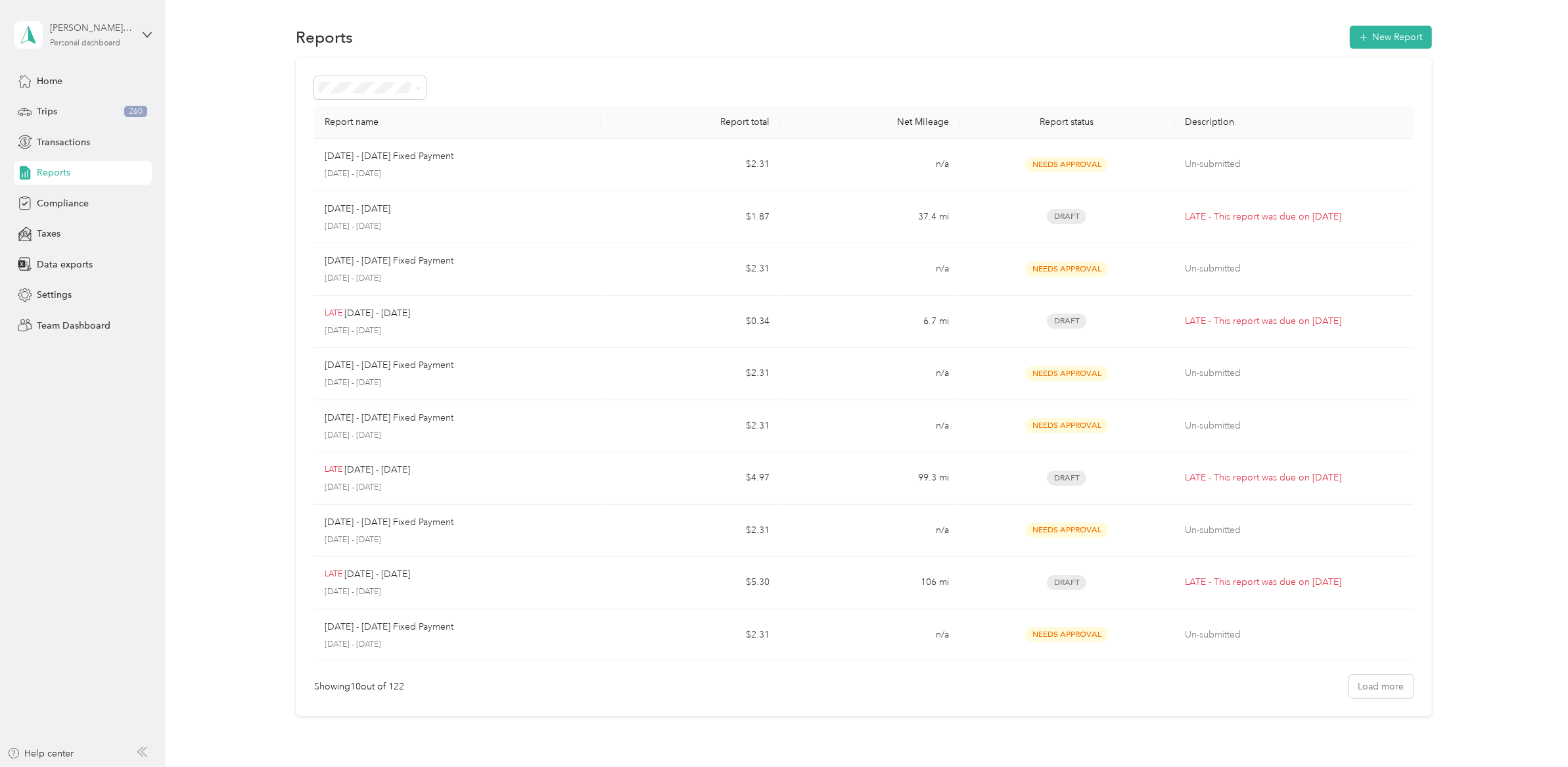
click at [117, 31] on div "[PERSON_NAME] [PERSON_NAME]" at bounding box center [91, 28] width 82 height 14
click at [90, 105] on div "Team dashboard" at bounding box center [60, 102] width 70 height 14
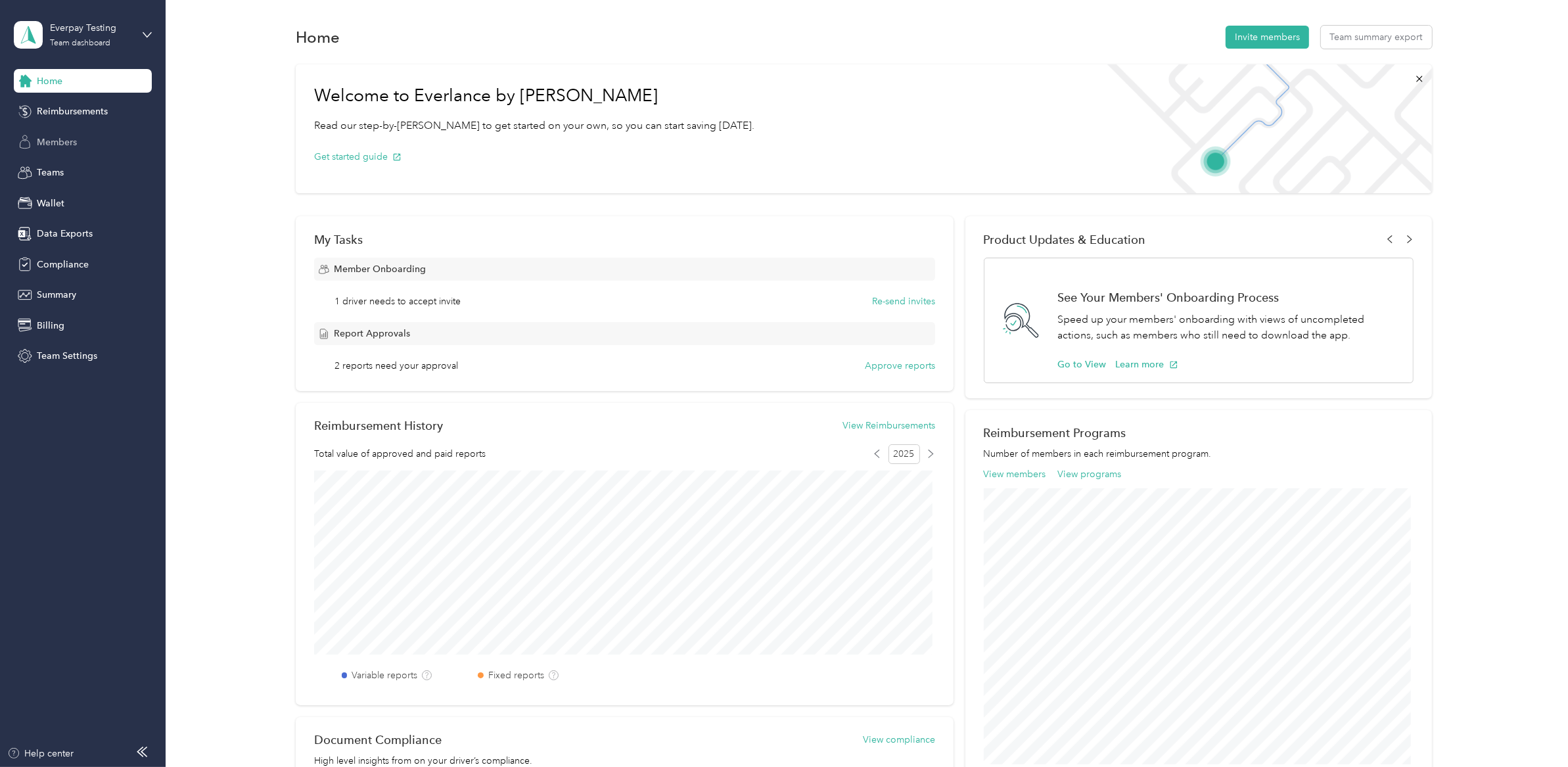
click at [69, 150] on div "Members" at bounding box center [83, 142] width 138 height 24
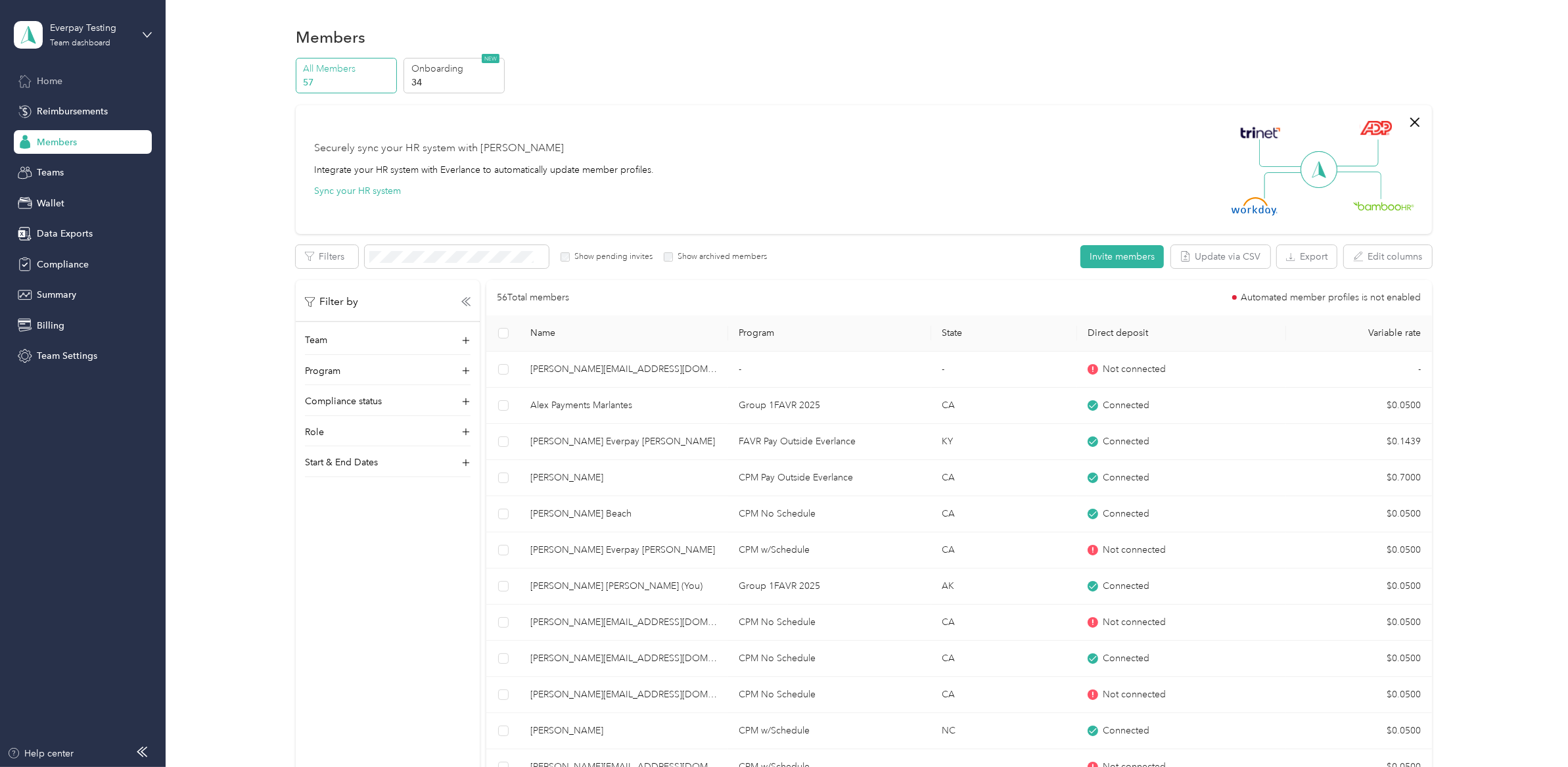
click at [59, 84] on span "Home" at bounding box center [49, 81] width 25 height 14
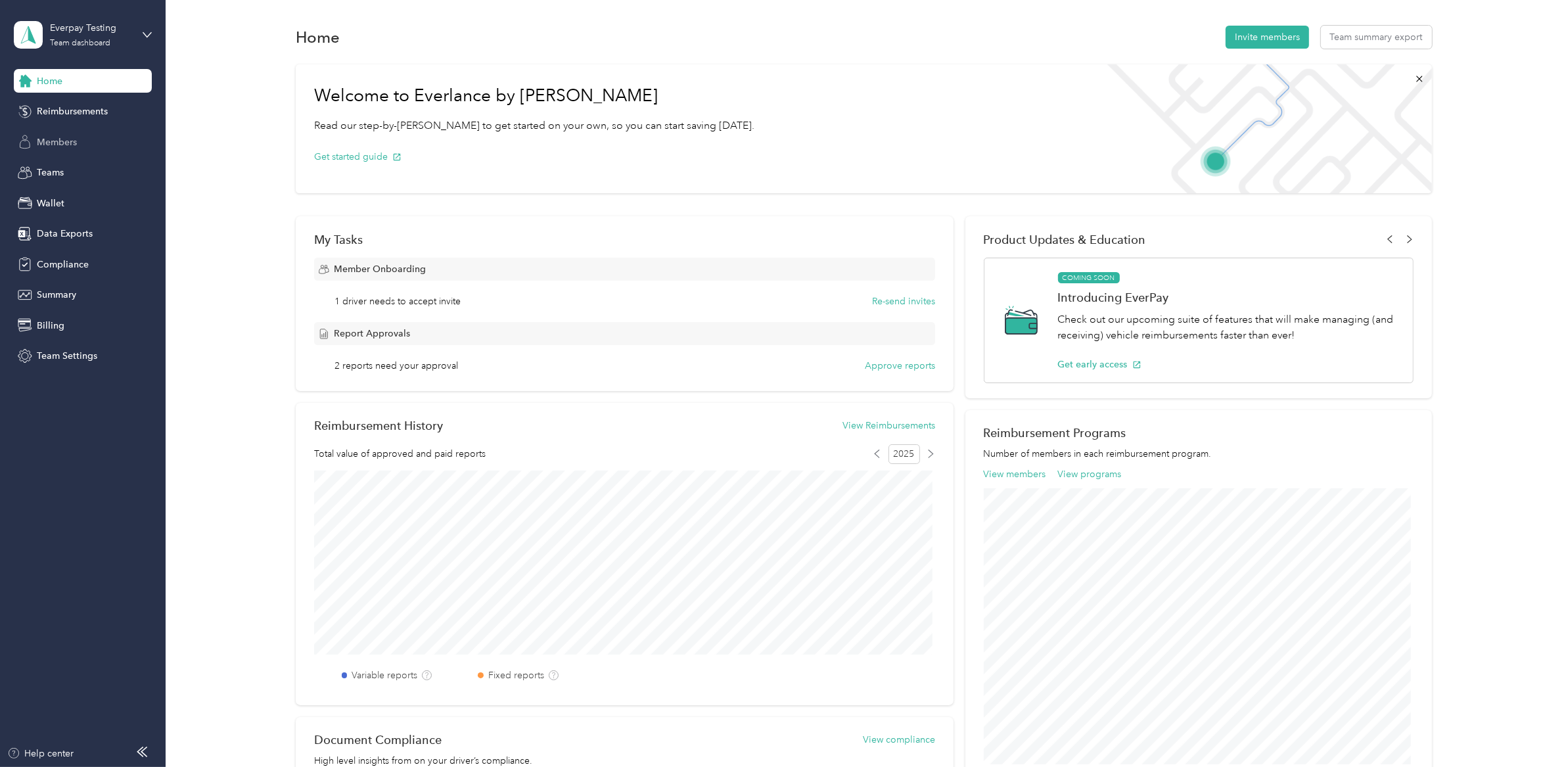
click at [62, 143] on span "Members" at bounding box center [57, 142] width 40 height 14
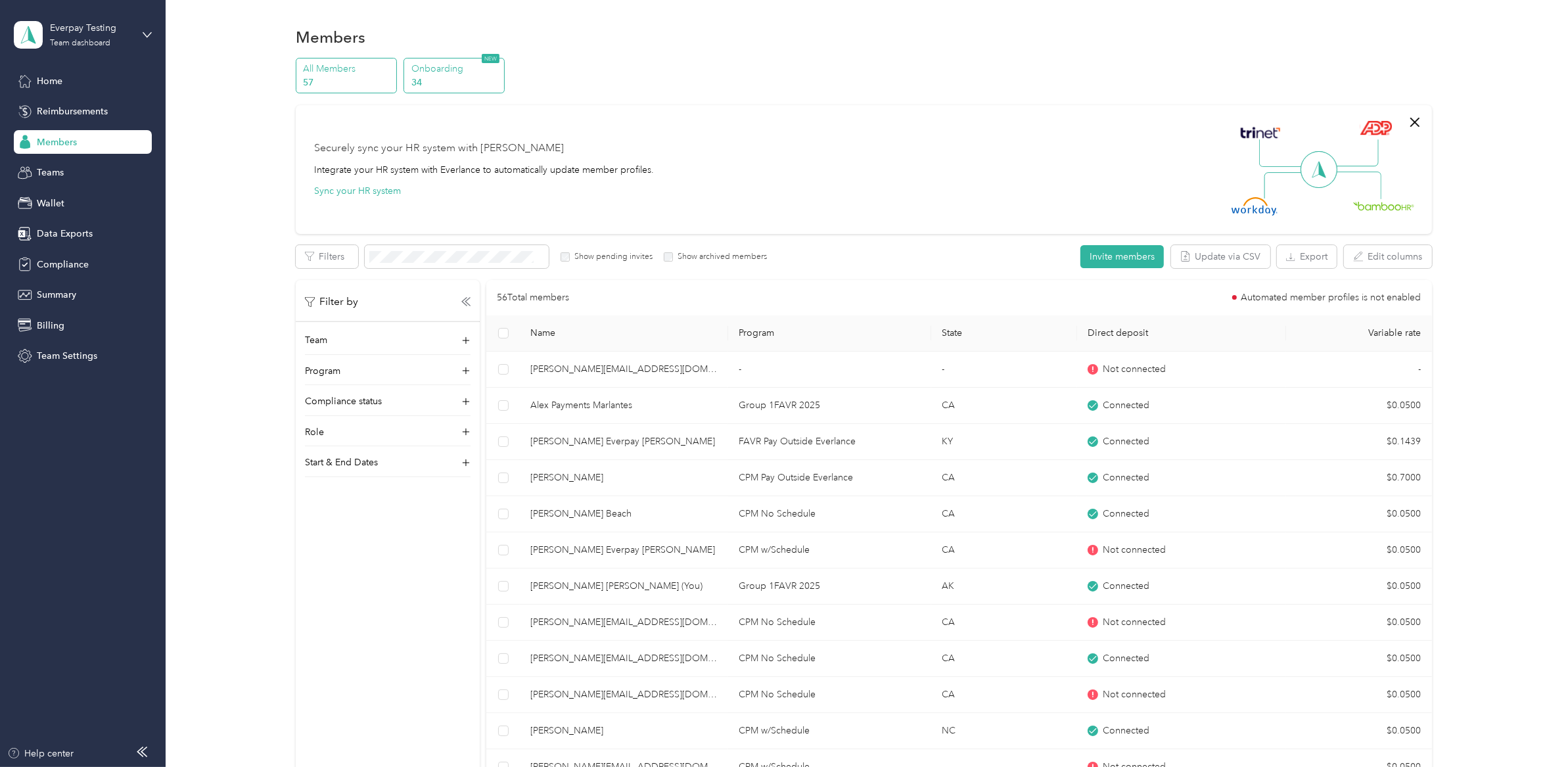
click at [484, 79] on p "34" at bounding box center [456, 82] width 89 height 14
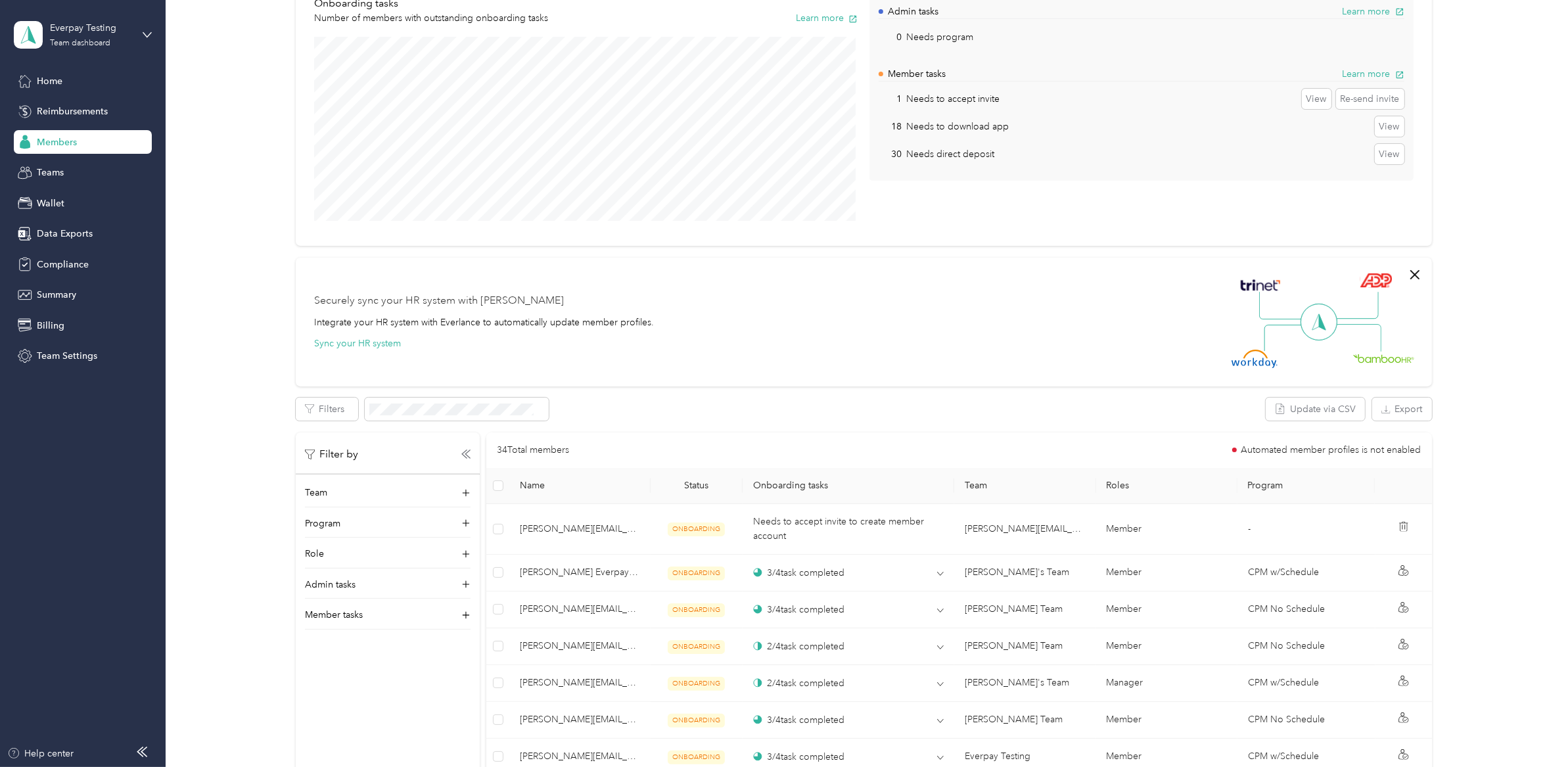
scroll to position [127, 0]
click at [147, 34] on icon at bounding box center [147, 35] width 9 height 9
click at [114, 38] on div "Everpay Testing Team dashboard" at bounding box center [91, 34] width 82 height 26
